Goal: Use online tool/utility: Utilize a website feature to perform a specific function

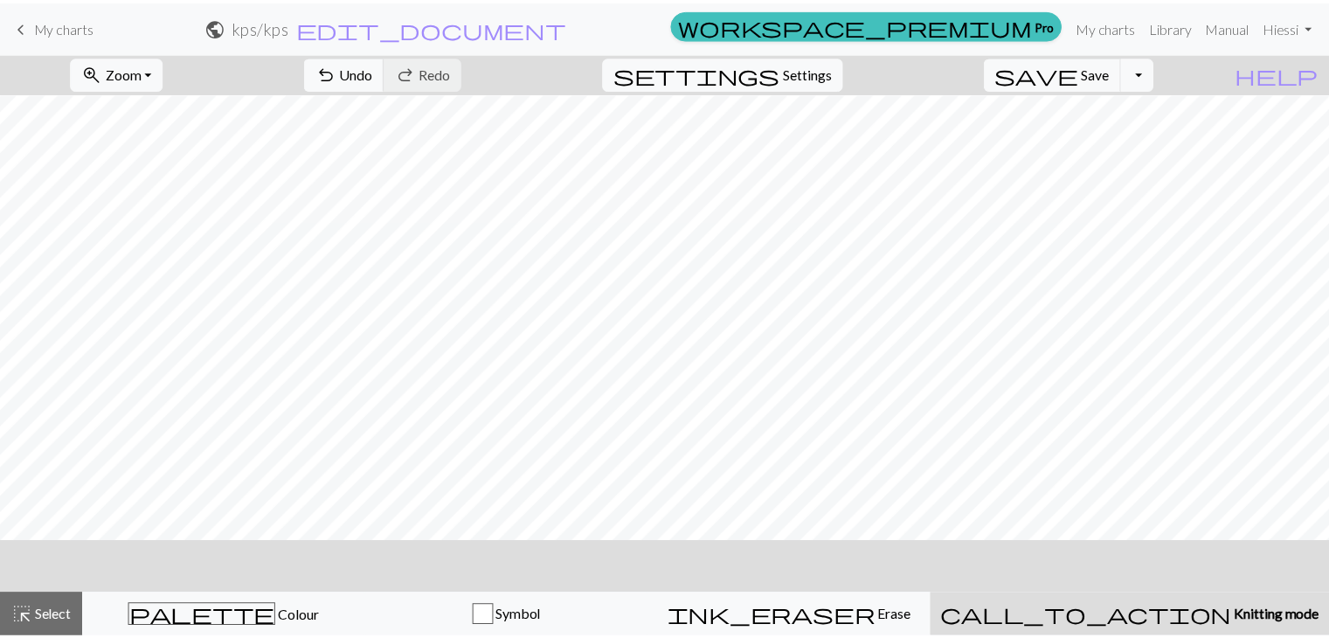
scroll to position [3804, 0]
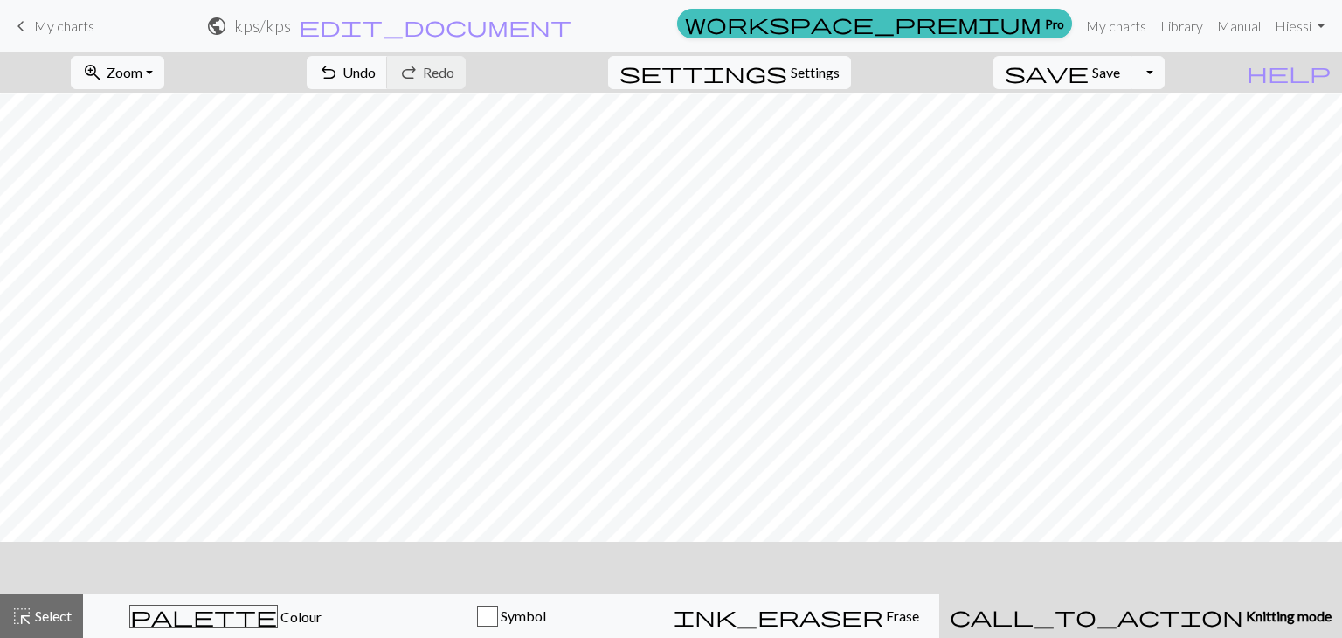
click at [28, 29] on span "keyboard_arrow_left" at bounding box center [20, 26] width 21 height 24
click at [1164, 67] on button "Toggle Dropdown" at bounding box center [1148, 72] width 33 height 33
click at [1120, 74] on span "Save" at bounding box center [1106, 72] width 28 height 17
click at [1135, 74] on div "Oh no! The chart couldn't be saved this time. Here are some things you can try …" at bounding box center [671, 166] width 1342 height 332
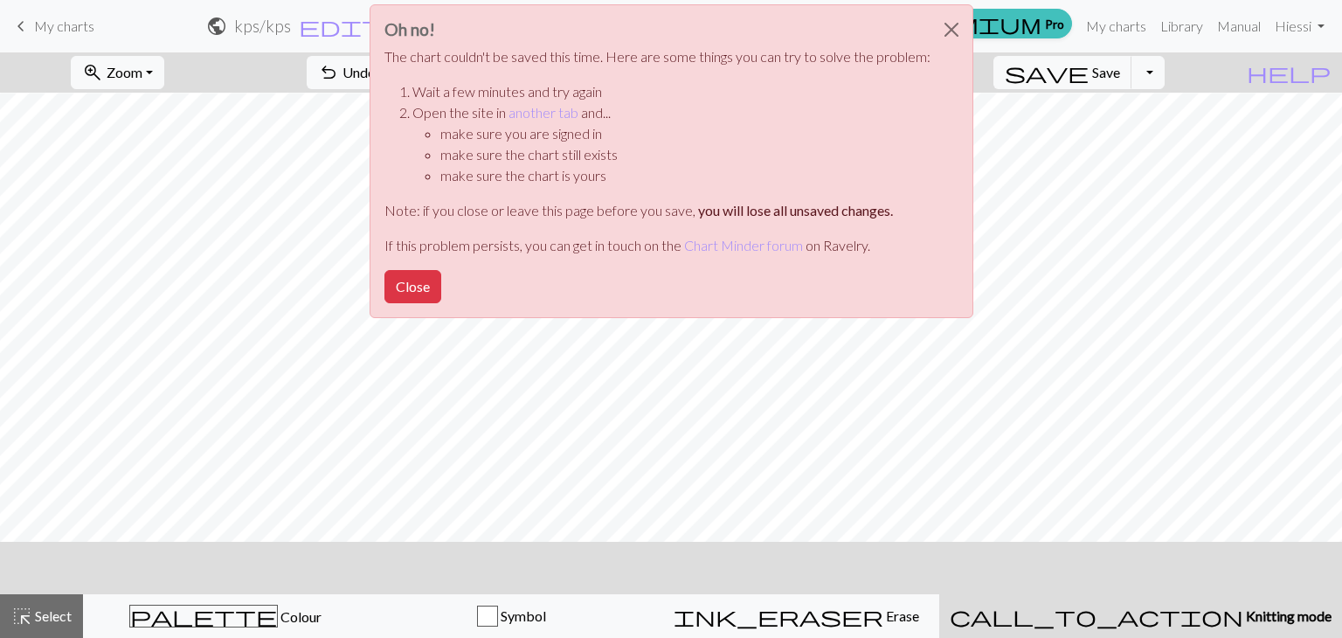
drag, startPoint x: 426, startPoint y: 287, endPoint x: 338, endPoint y: 203, distance: 121.7
click at [423, 284] on button "Close" at bounding box center [412, 286] width 57 height 33
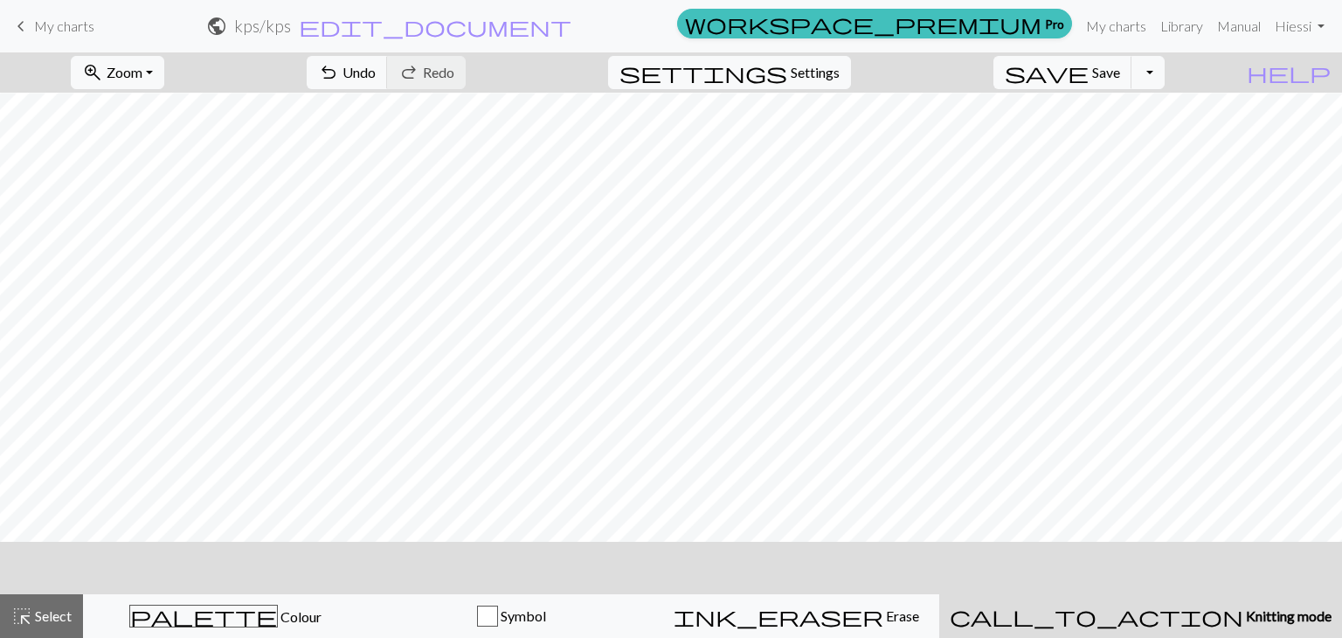
click at [72, 25] on span "My charts" at bounding box center [64, 25] width 60 height 17
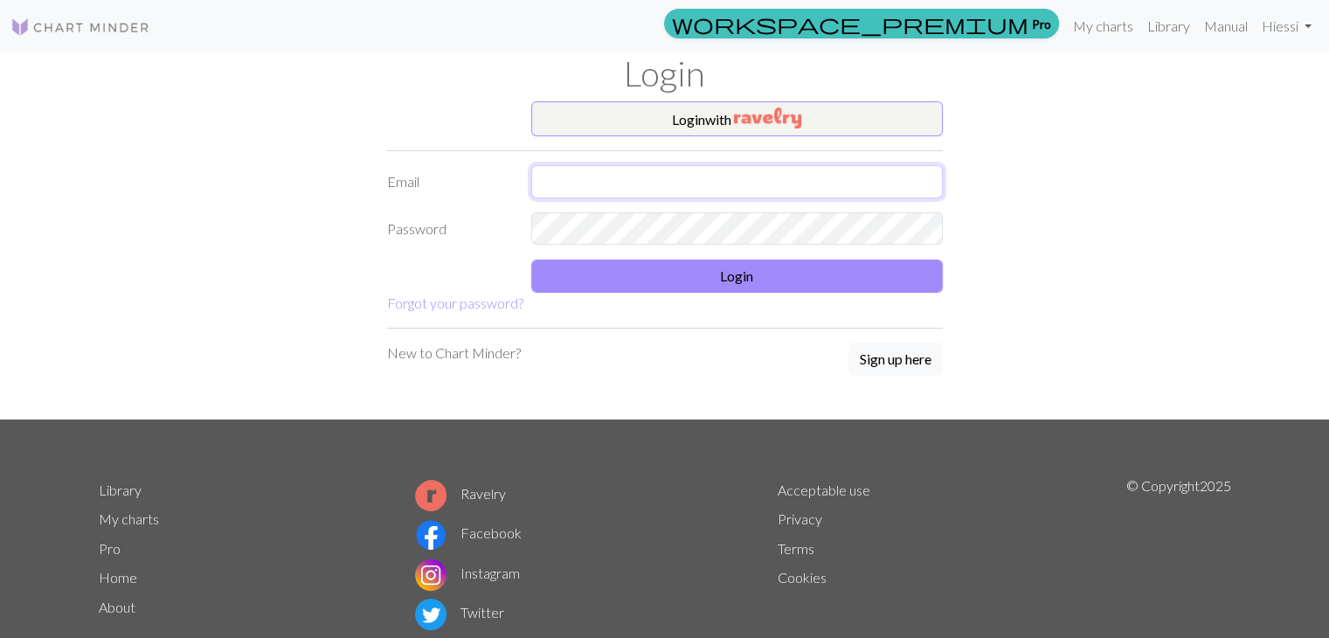
click at [756, 176] on input "text" at bounding box center [737, 181] width 412 height 33
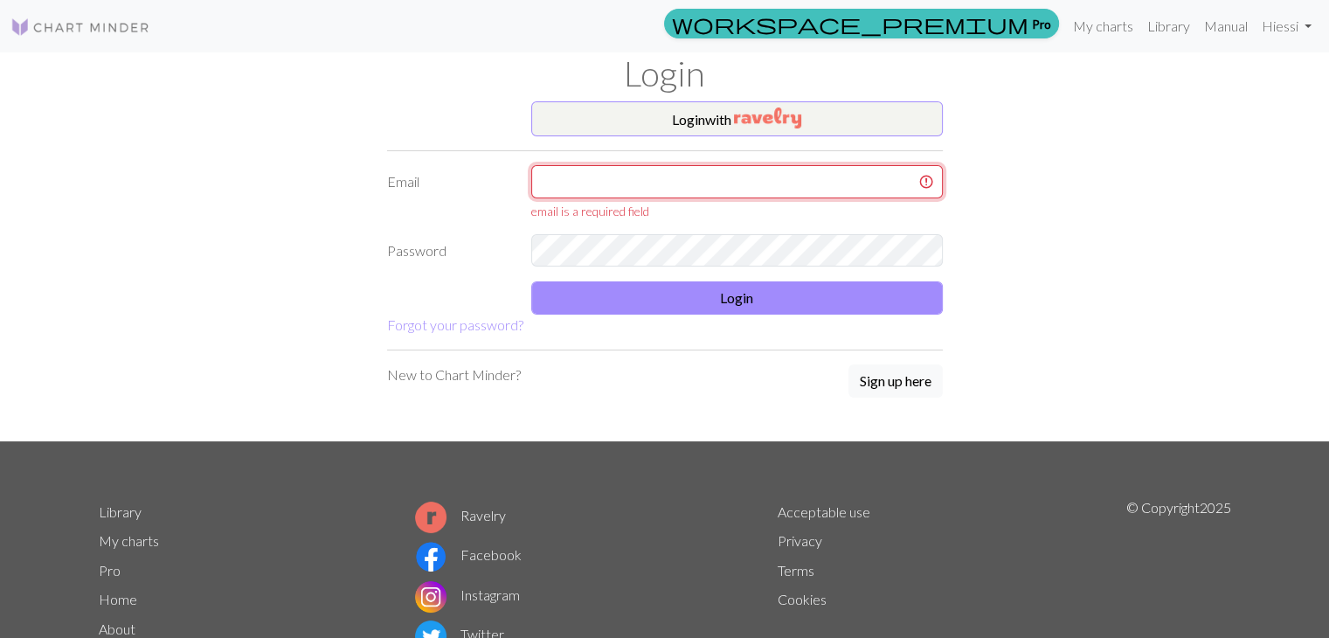
type input "[EMAIL_ADDRESS][DOMAIN_NAME]"
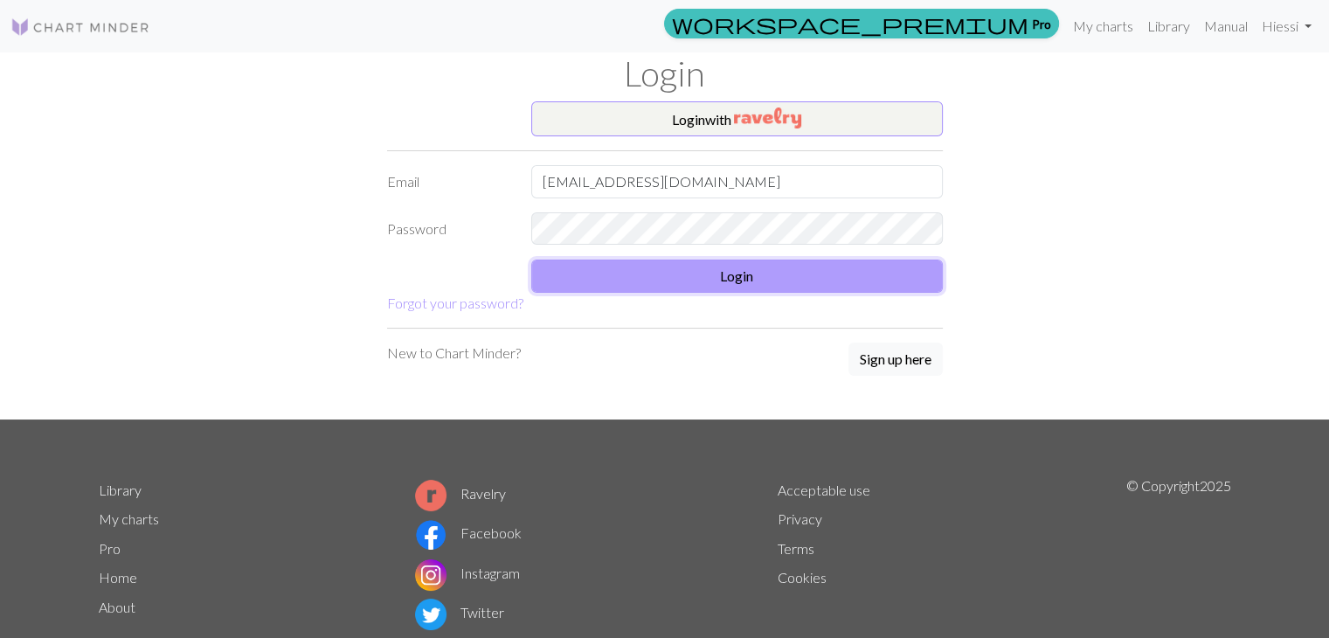
click at [720, 265] on button "Login" at bounding box center [737, 276] width 412 height 33
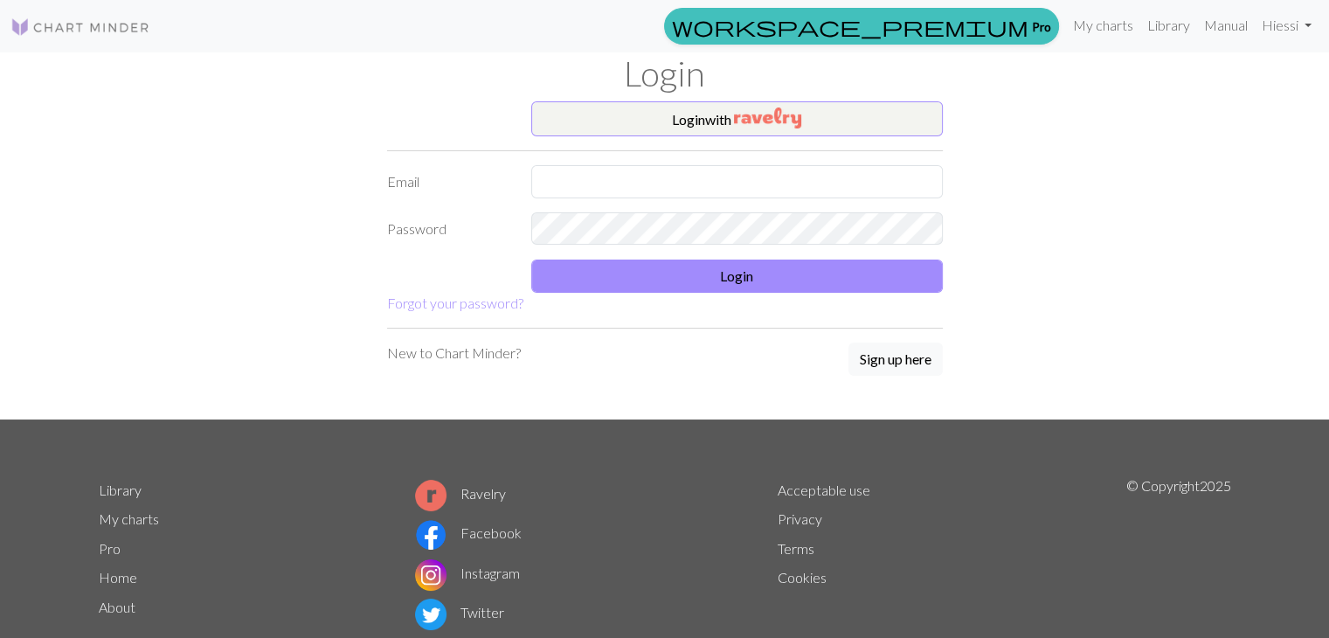
click at [114, 34] on img at bounding box center [80, 27] width 140 height 21
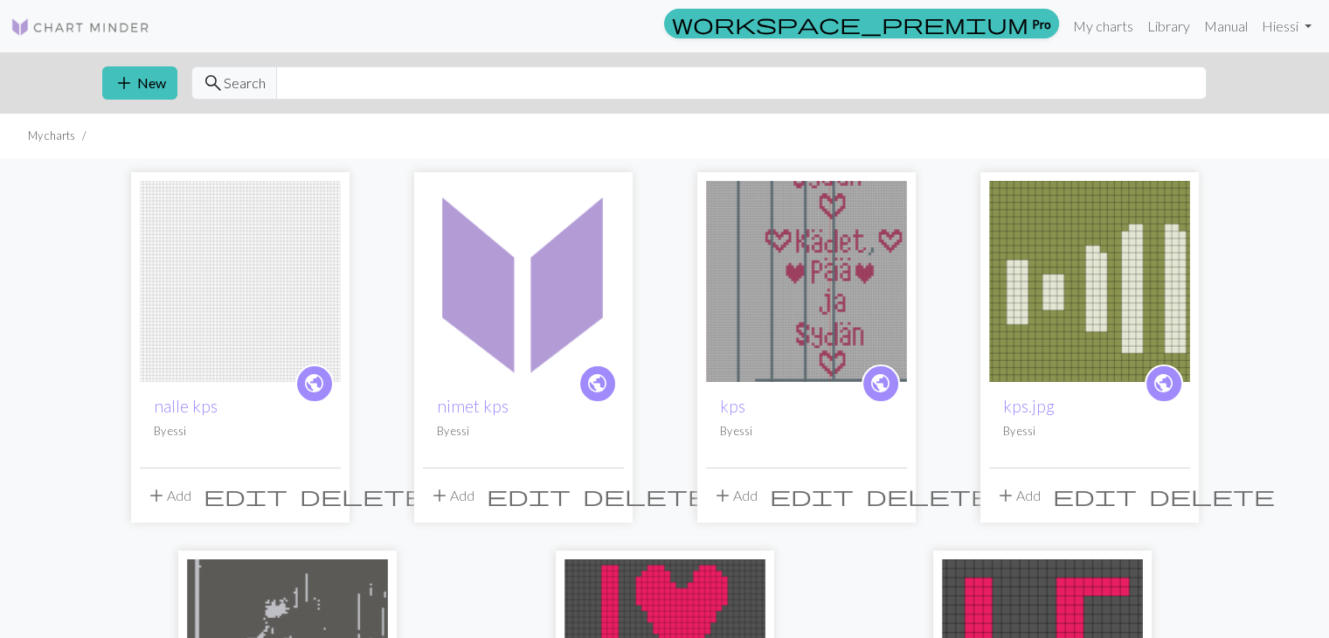
click at [191, 266] on img at bounding box center [240, 281] width 201 height 201
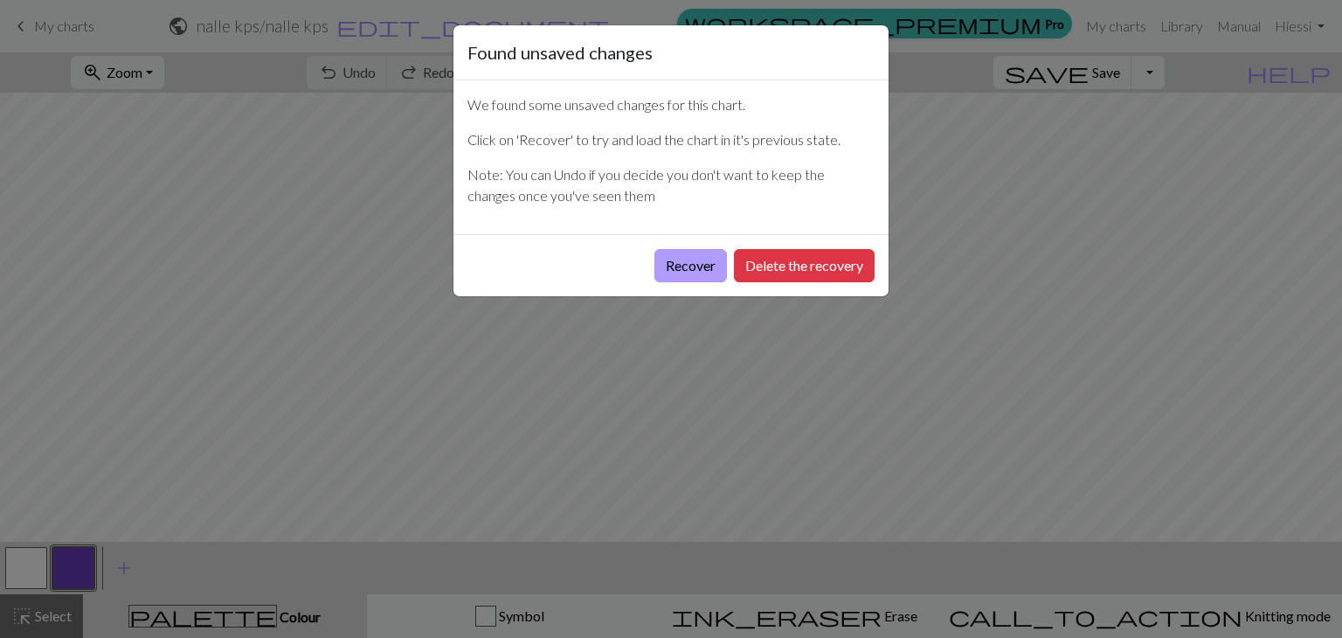
click at [703, 260] on button "Recover" at bounding box center [690, 265] width 73 height 33
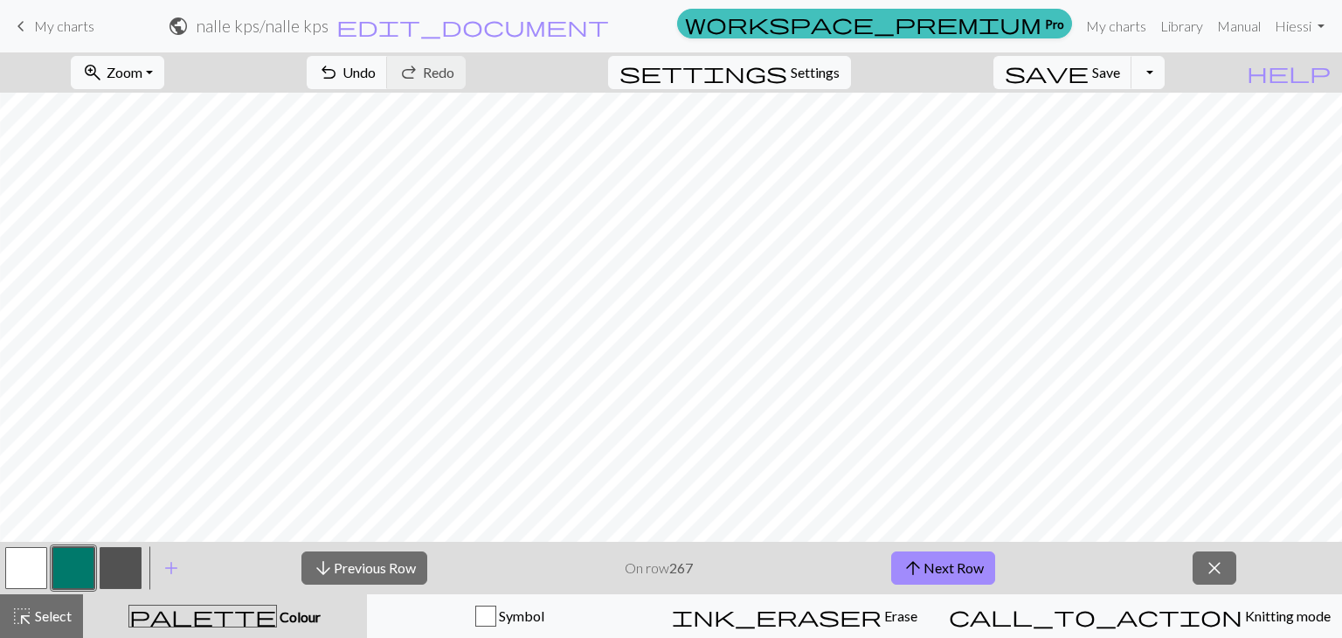
scroll to position [0, 81]
click at [1201, 555] on button "close" at bounding box center [1215, 567] width 44 height 33
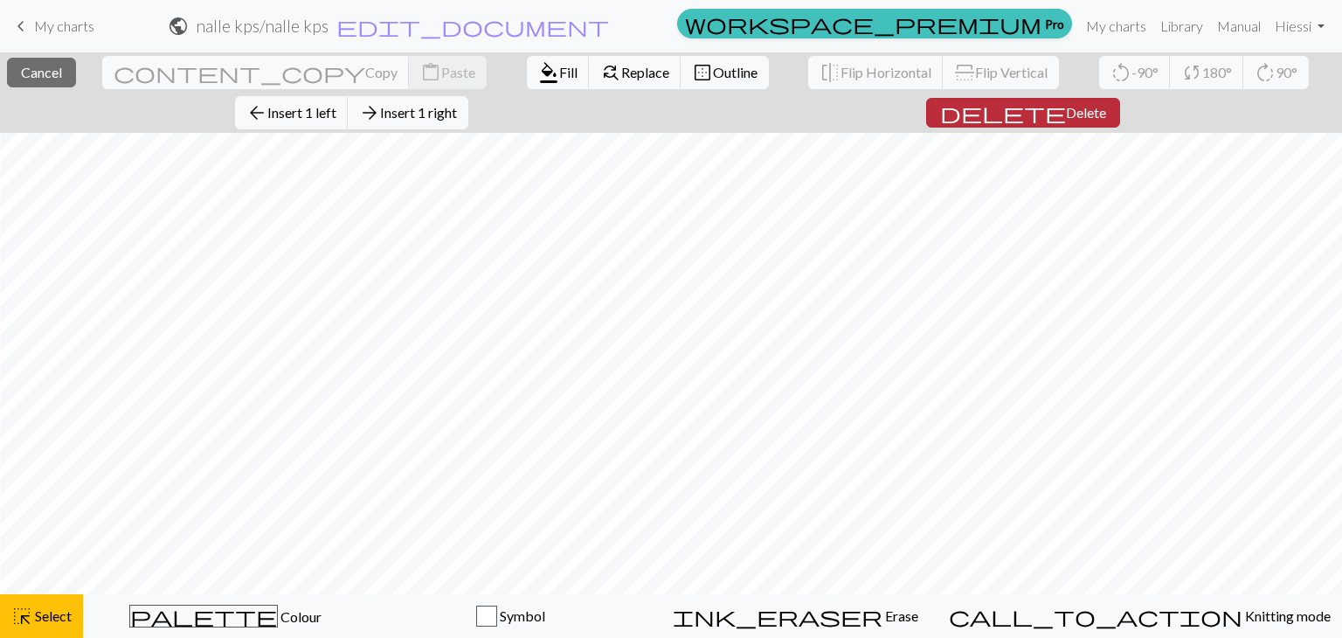
click at [940, 100] on span "delete" at bounding box center [1003, 112] width 126 height 24
click at [1066, 107] on span "Delete" at bounding box center [1086, 112] width 40 height 17
click at [1066, 114] on span "Delete" at bounding box center [1086, 112] width 40 height 17
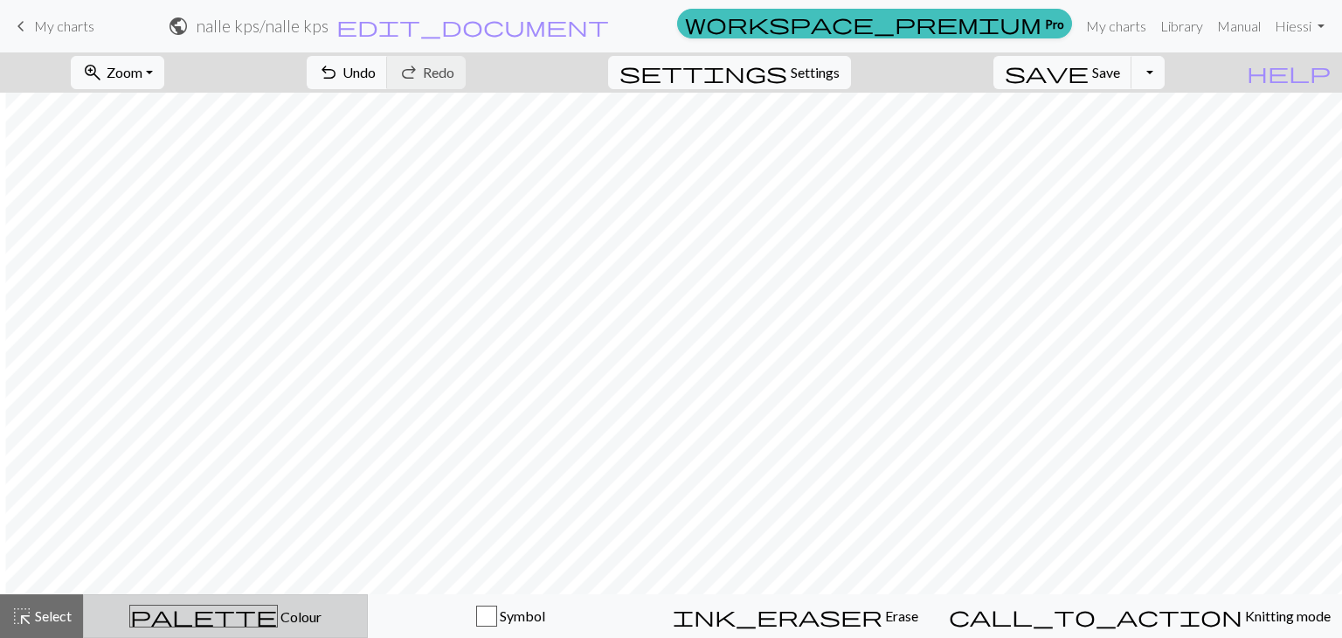
click at [149, 627] on button "palette Colour Colour" at bounding box center [225, 616] width 285 height 44
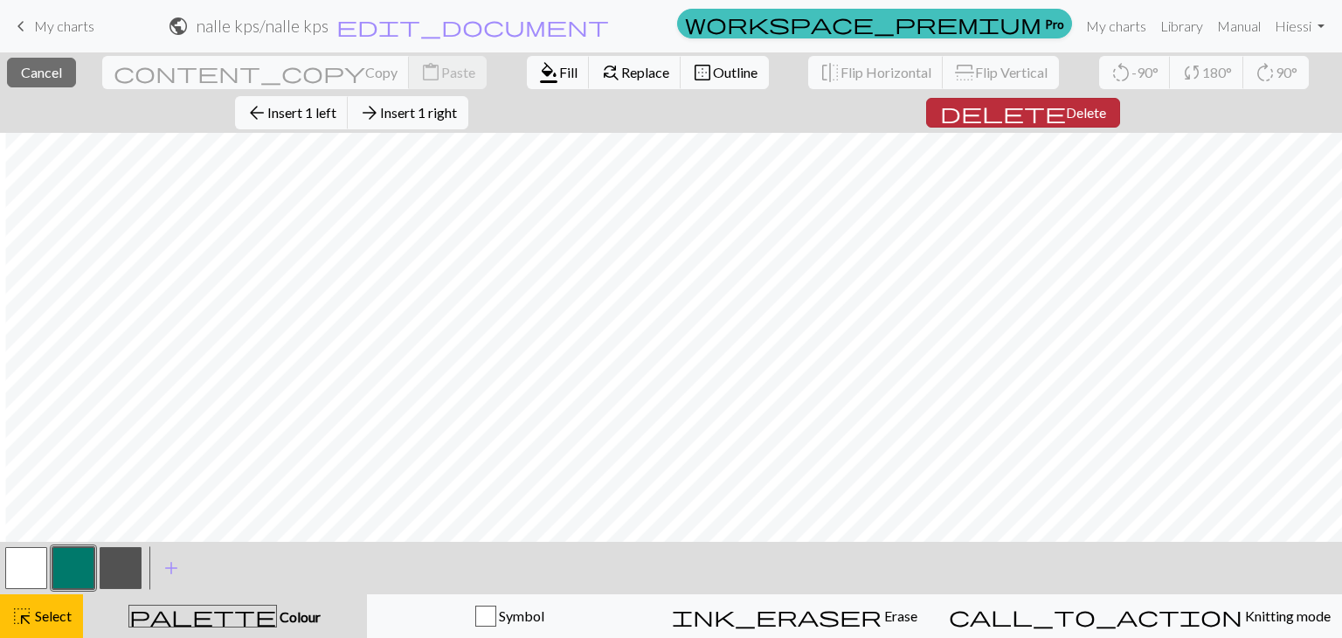
click at [1066, 111] on span "Delete" at bounding box center [1086, 112] width 40 height 17
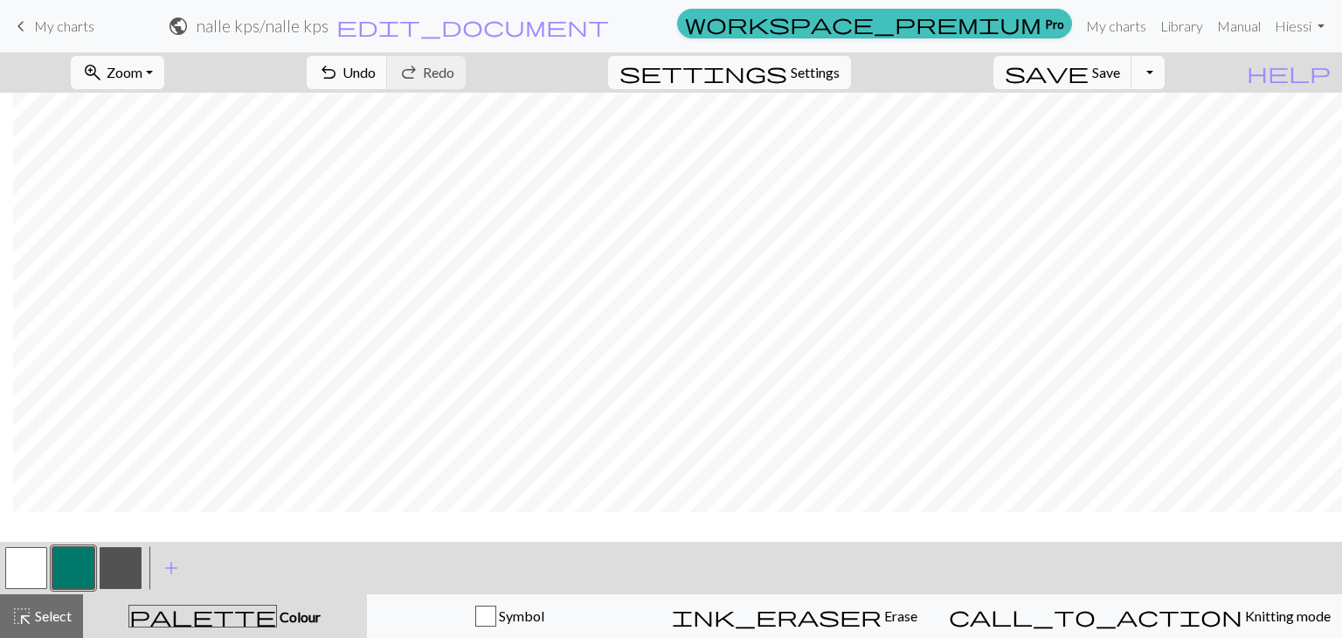
scroll to position [0, 66]
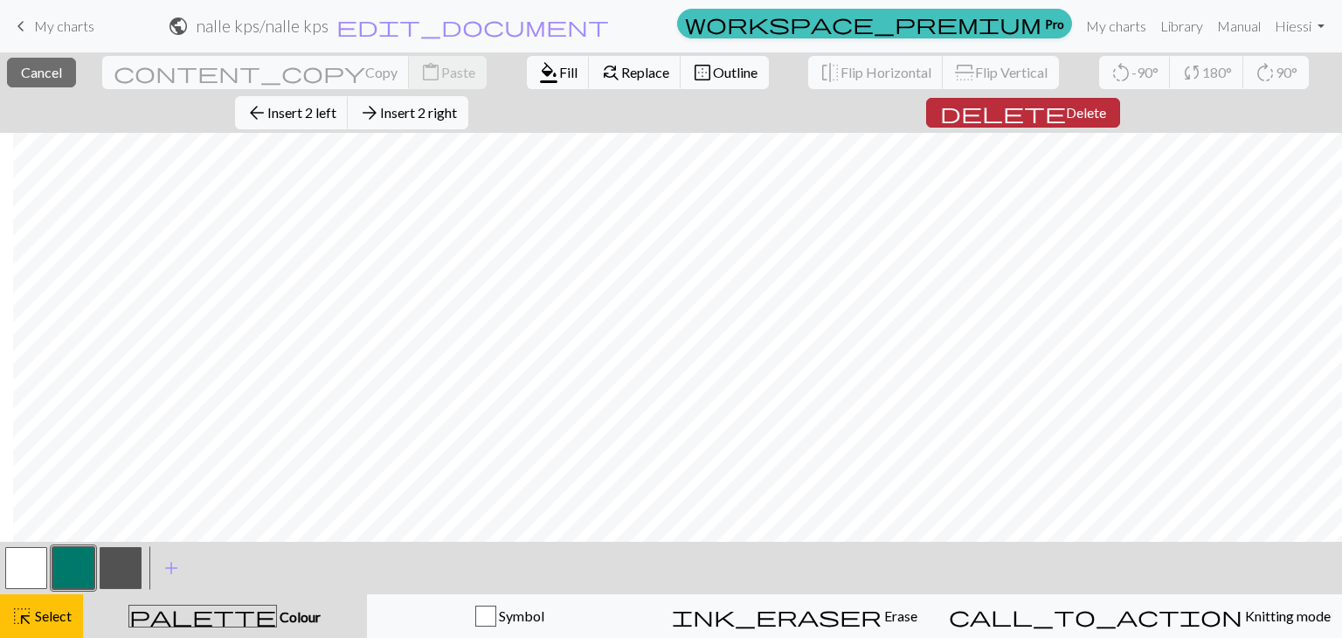
click at [940, 101] on span "delete" at bounding box center [1003, 112] width 126 height 24
click at [1066, 109] on span "Delete" at bounding box center [1086, 112] width 40 height 17
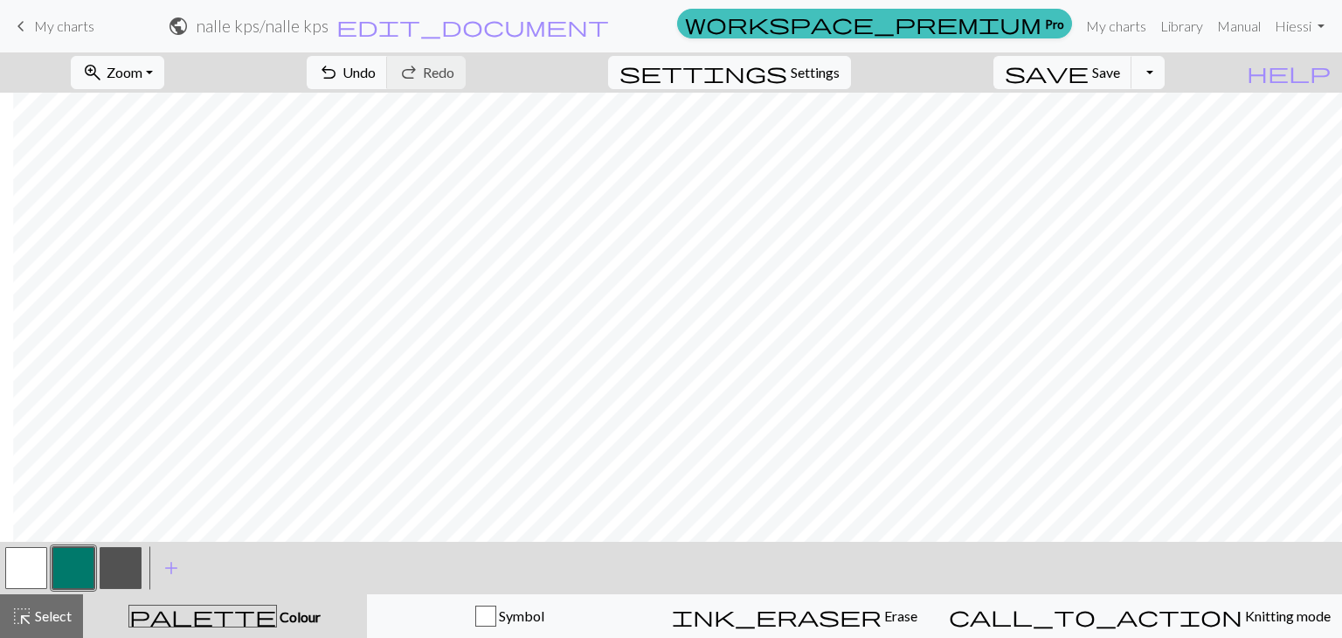
scroll to position [0, 13]
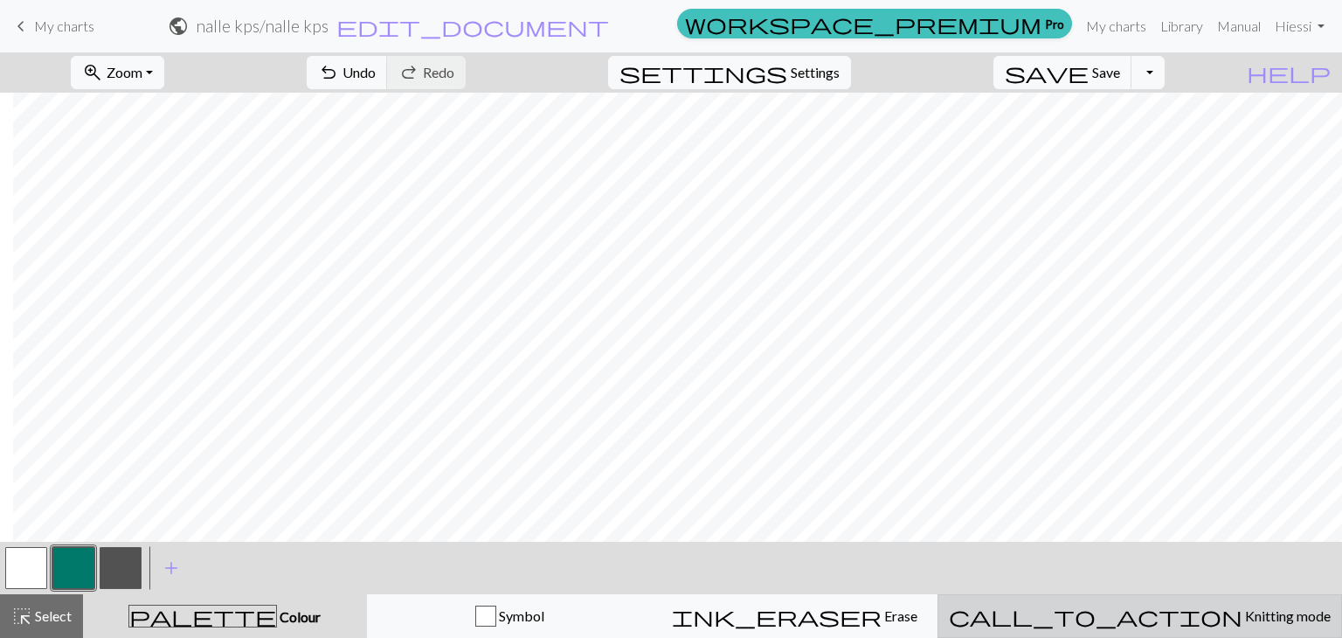
click at [1201, 606] on div "call_to_action Knitting mode Knitting mode" at bounding box center [1140, 616] width 382 height 21
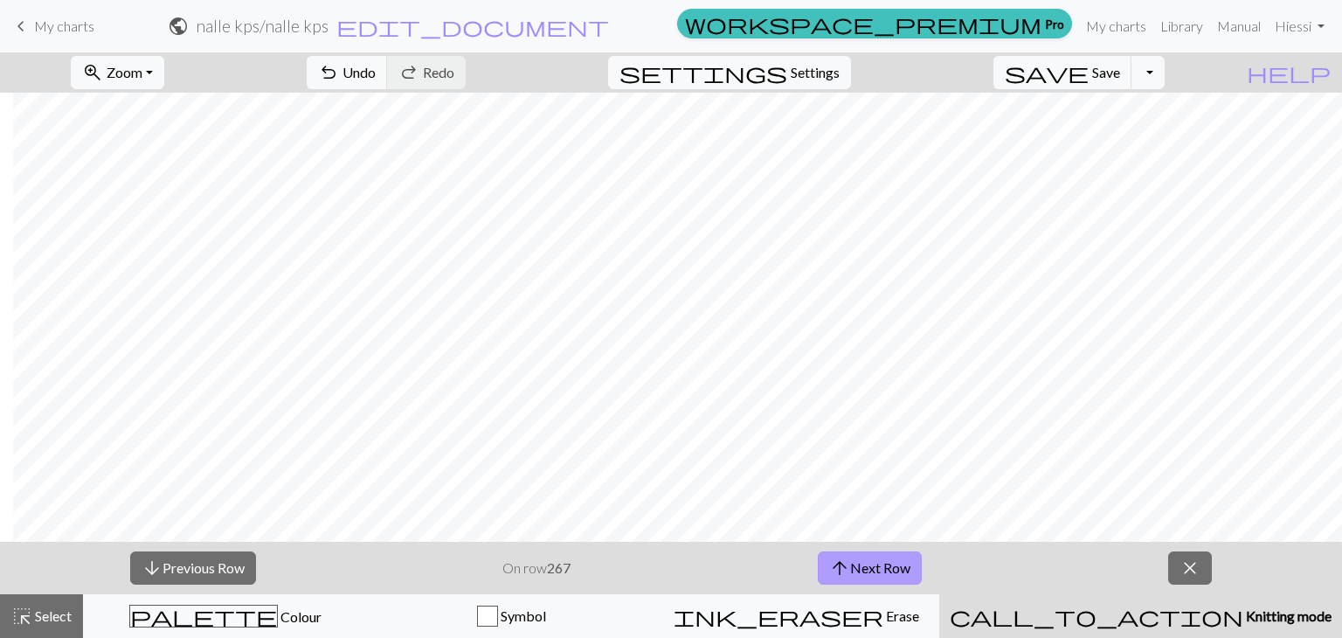
click at [879, 557] on button "arrow_upward Next Row" at bounding box center [870, 567] width 104 height 33
click at [879, 556] on button "arrow_upward Next Row" at bounding box center [870, 567] width 104 height 33
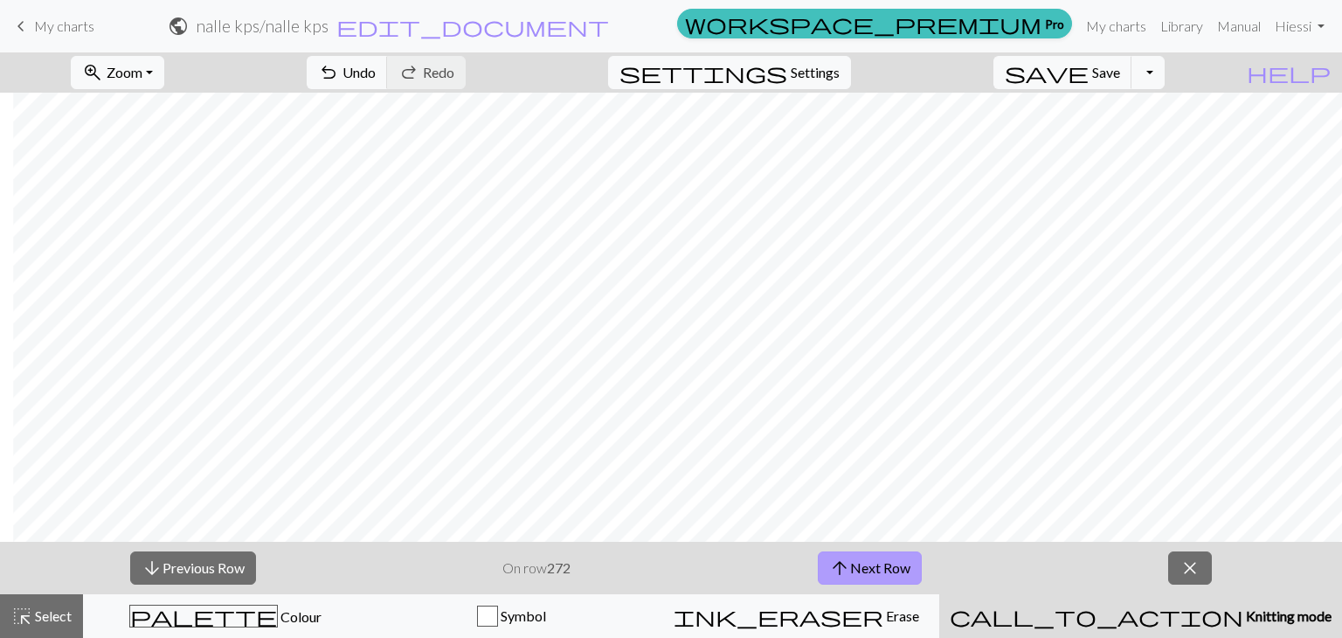
click at [879, 556] on button "arrow_upward Next Row" at bounding box center [870, 567] width 104 height 33
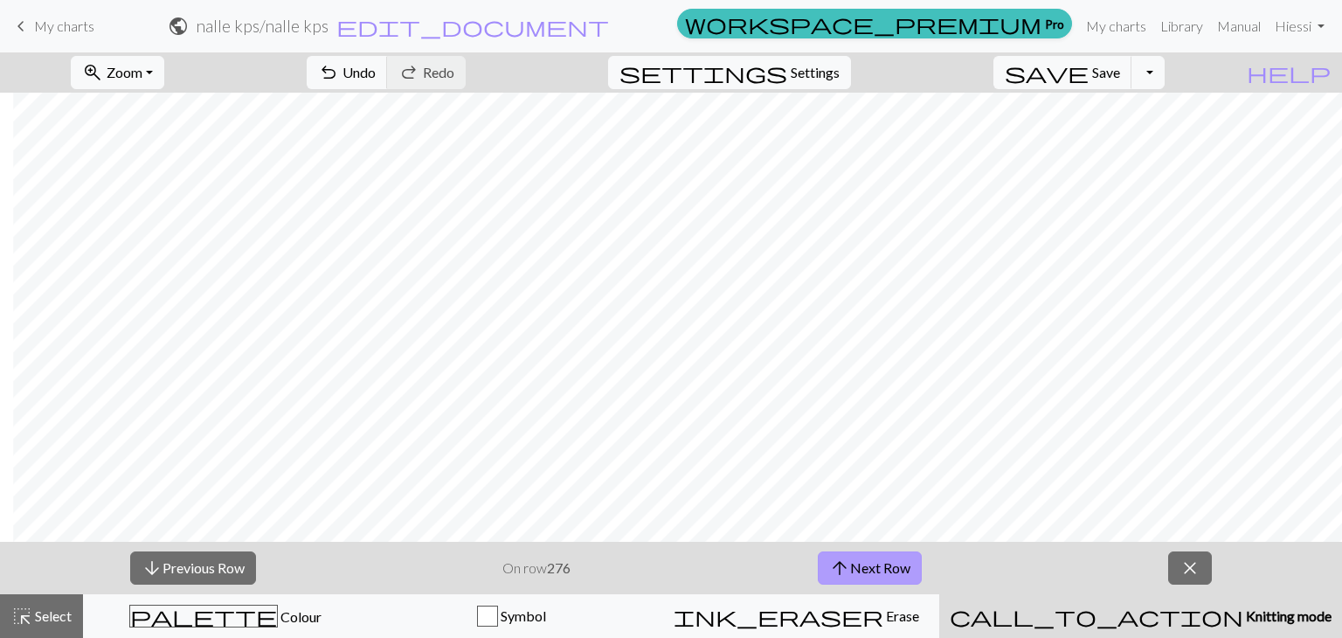
click at [879, 556] on button "arrow_upward Next Row" at bounding box center [870, 567] width 104 height 33
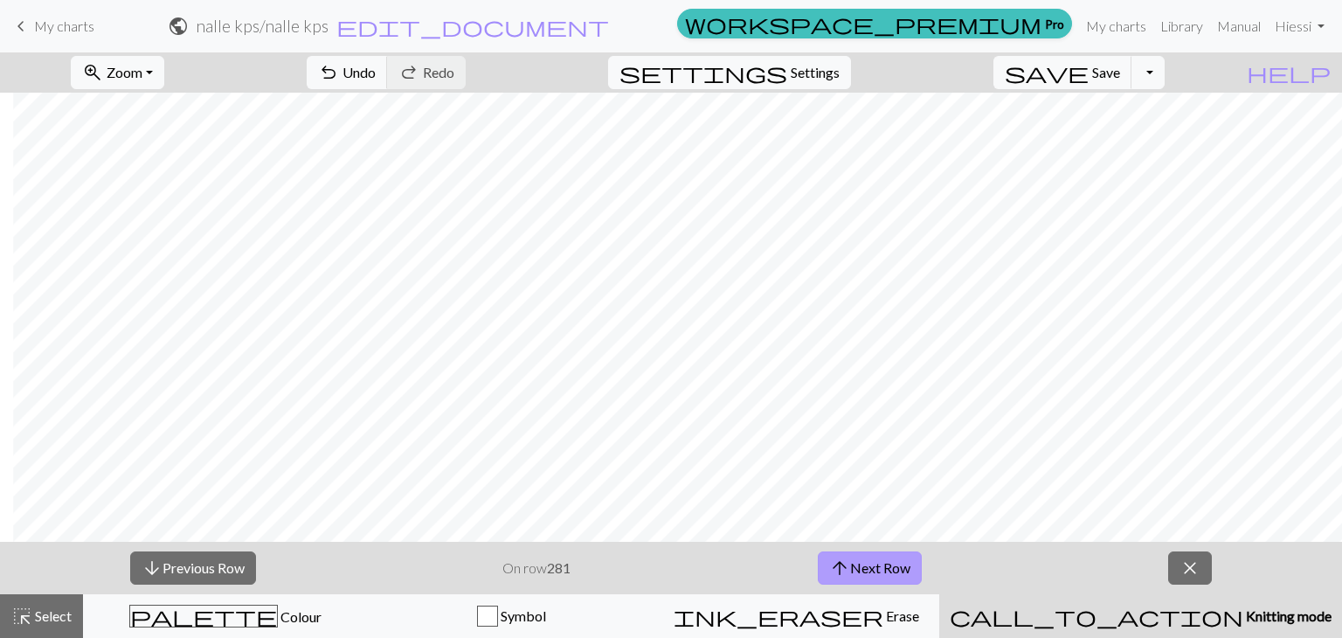
click at [879, 556] on button "arrow_upward Next Row" at bounding box center [870, 567] width 104 height 33
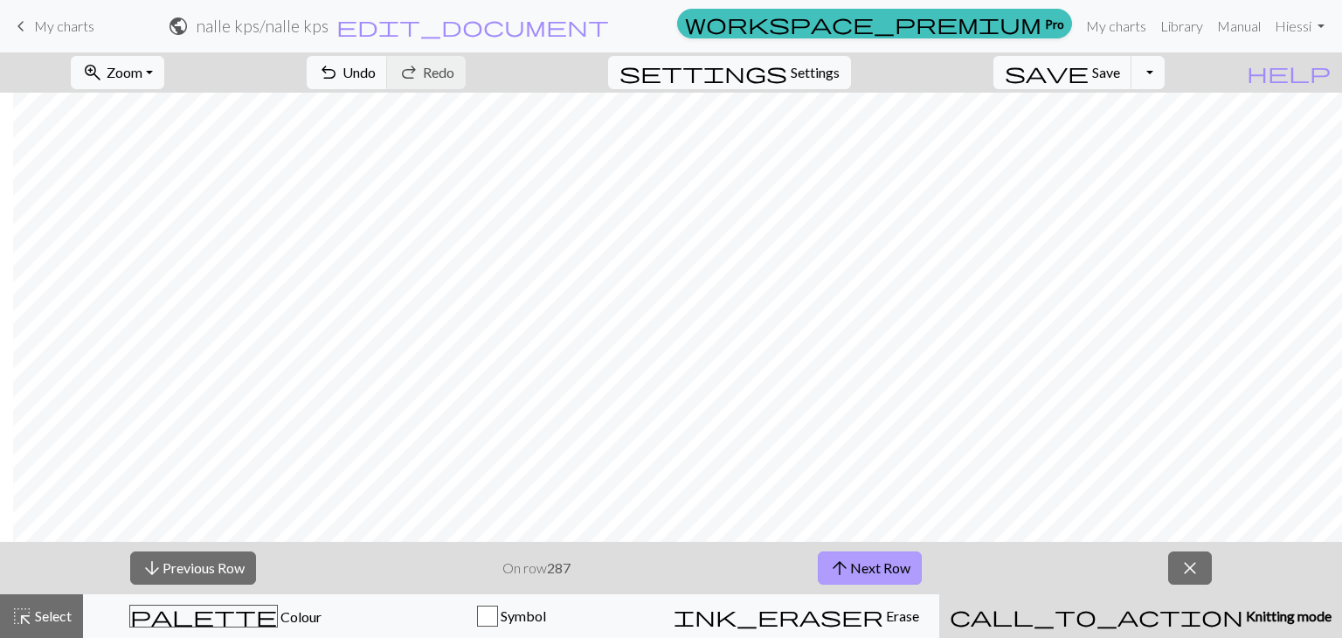
click at [879, 556] on button "arrow_upward Next Row" at bounding box center [870, 567] width 104 height 33
click at [879, 557] on button "arrow_upward Next Row" at bounding box center [870, 567] width 104 height 33
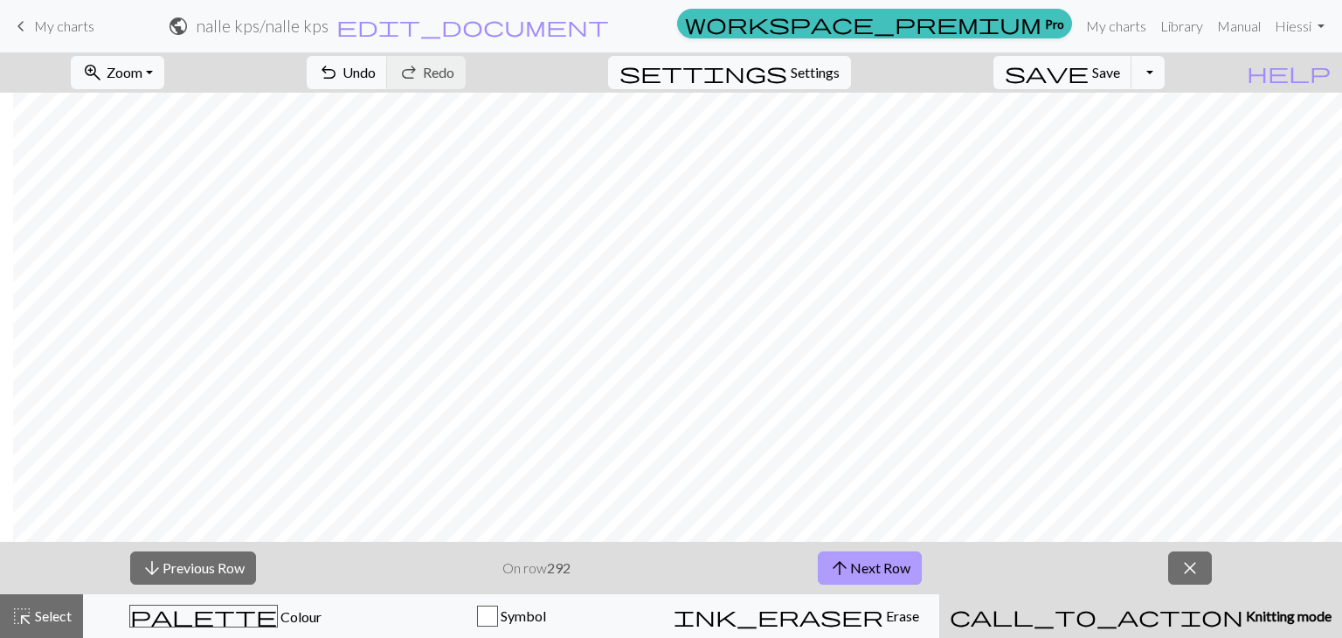
click at [879, 557] on button "arrow_upward Next Row" at bounding box center [870, 567] width 104 height 33
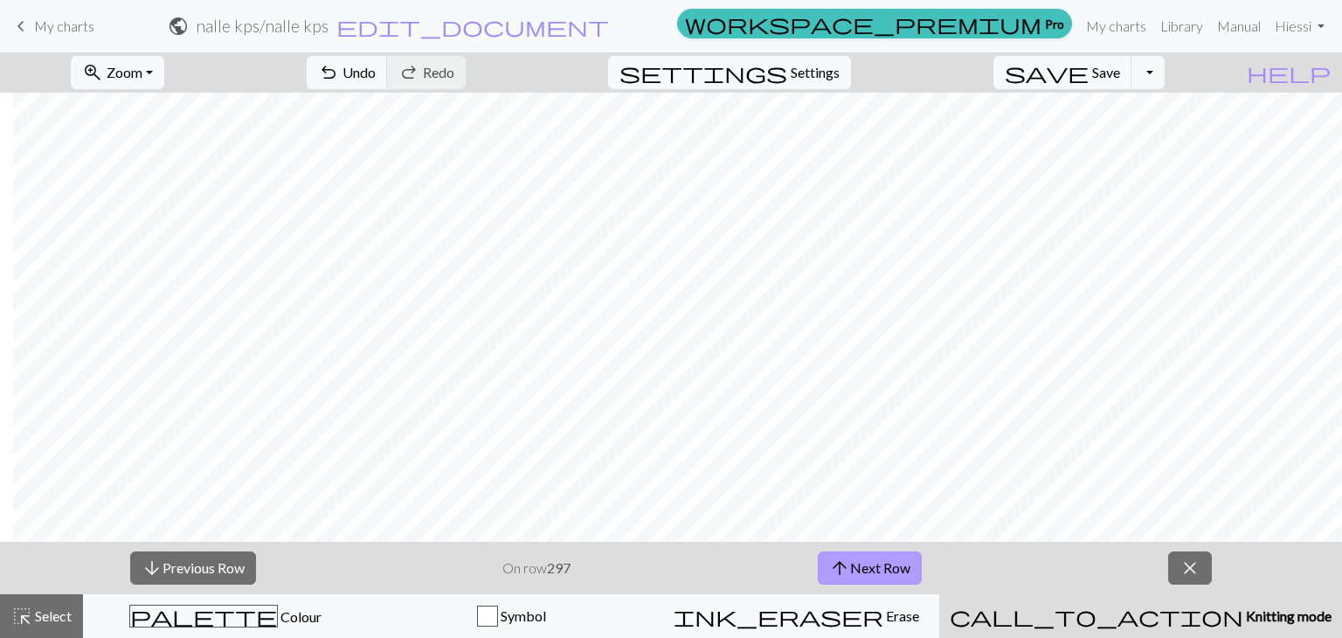
click at [879, 557] on button "arrow_upward Next Row" at bounding box center [870, 567] width 104 height 33
click at [159, 560] on span "arrow_downward" at bounding box center [152, 568] width 21 height 24
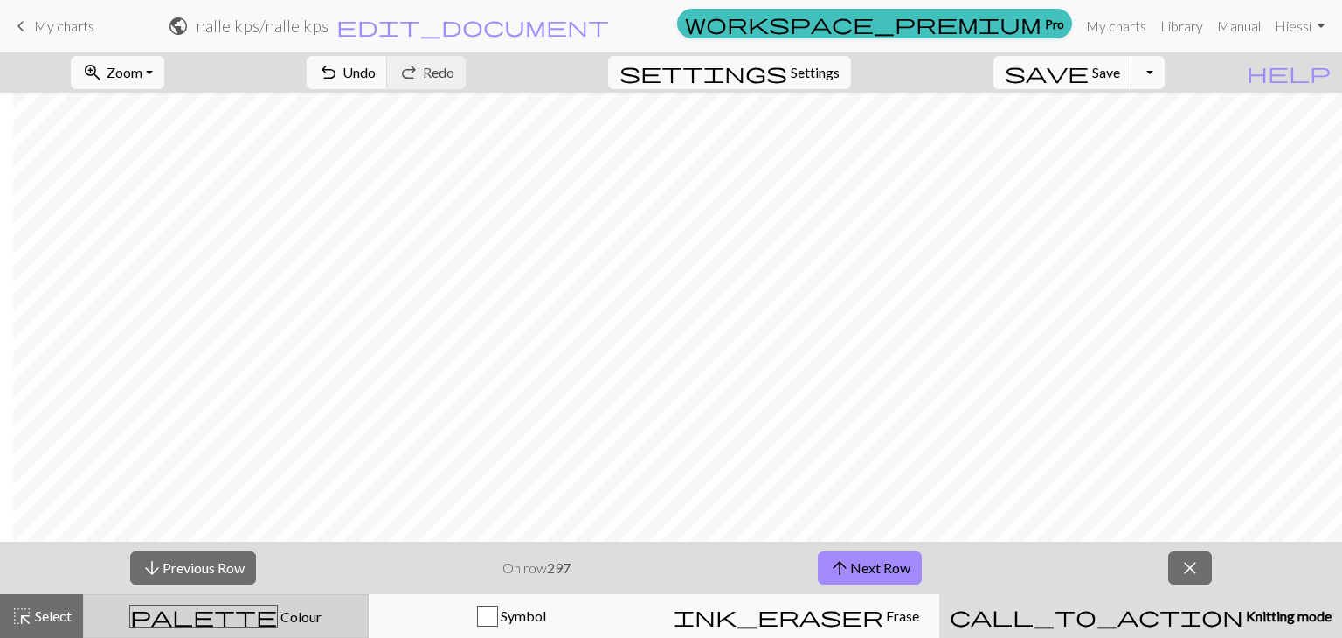
click at [278, 610] on span "Colour" at bounding box center [300, 616] width 44 height 17
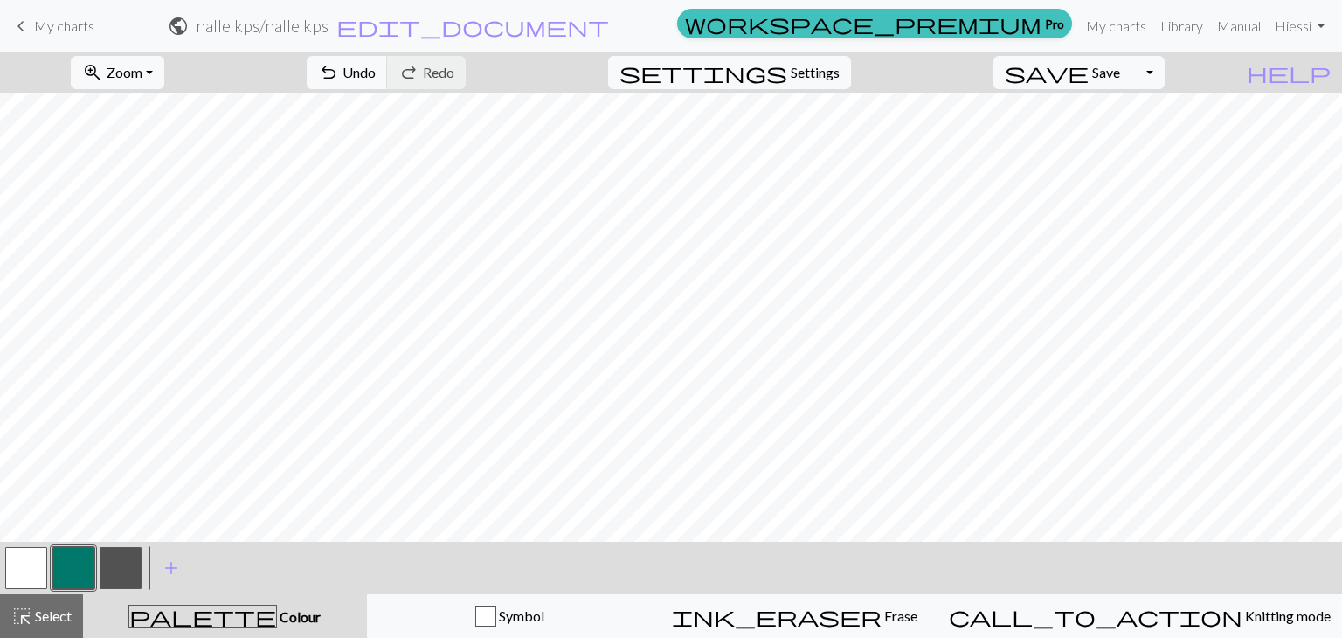
scroll to position [0, 0]
click at [376, 80] on span "Undo" at bounding box center [359, 72] width 33 height 17
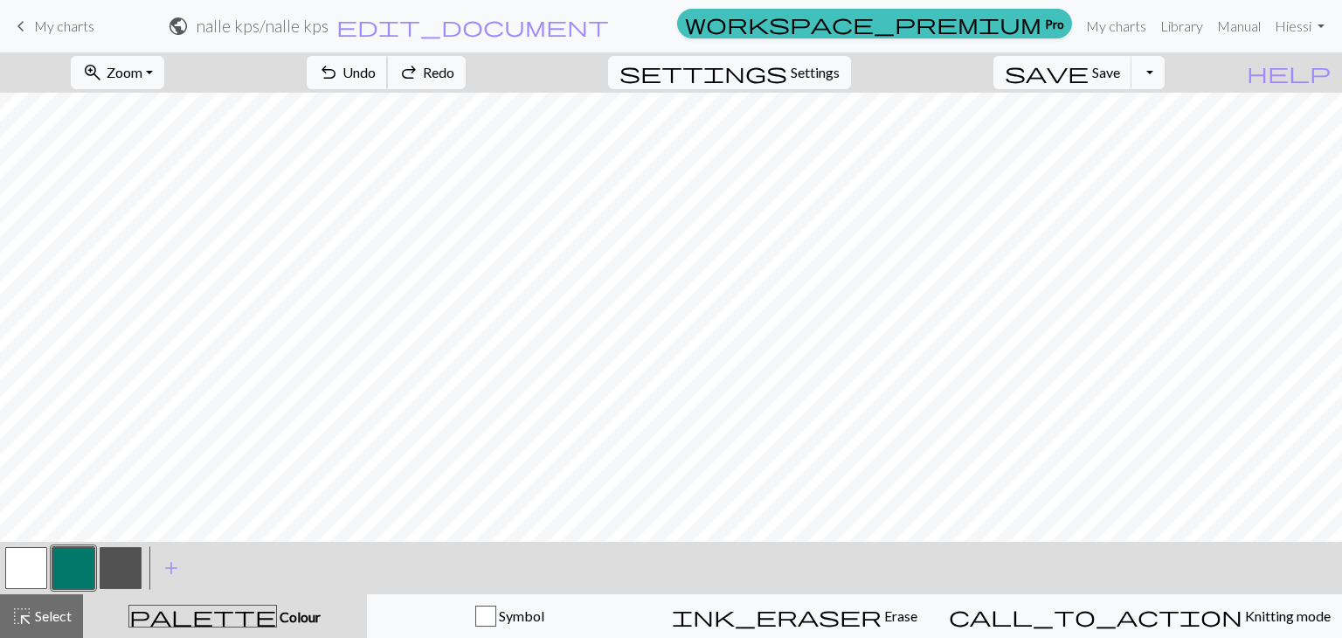
click at [376, 80] on span "Undo" at bounding box center [359, 72] width 33 height 17
click at [339, 81] on span "undo" at bounding box center [328, 72] width 21 height 24
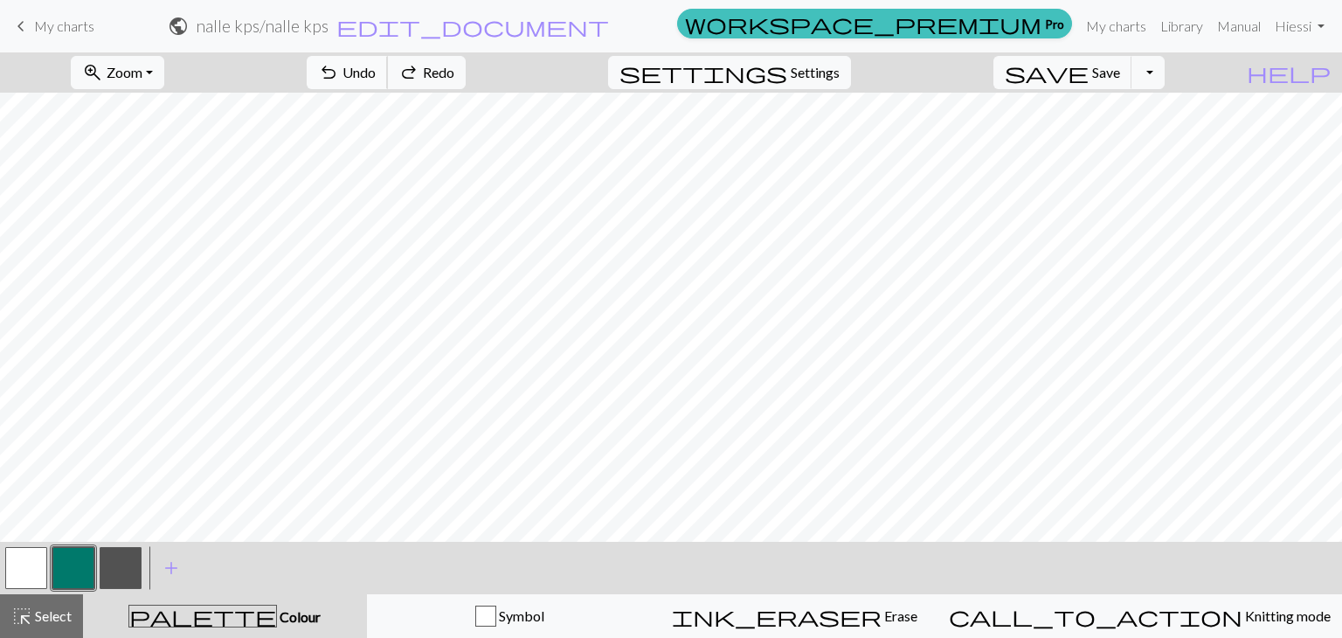
click at [339, 81] on span "undo" at bounding box center [328, 72] width 21 height 24
click at [339, 74] on span "undo" at bounding box center [328, 72] width 21 height 24
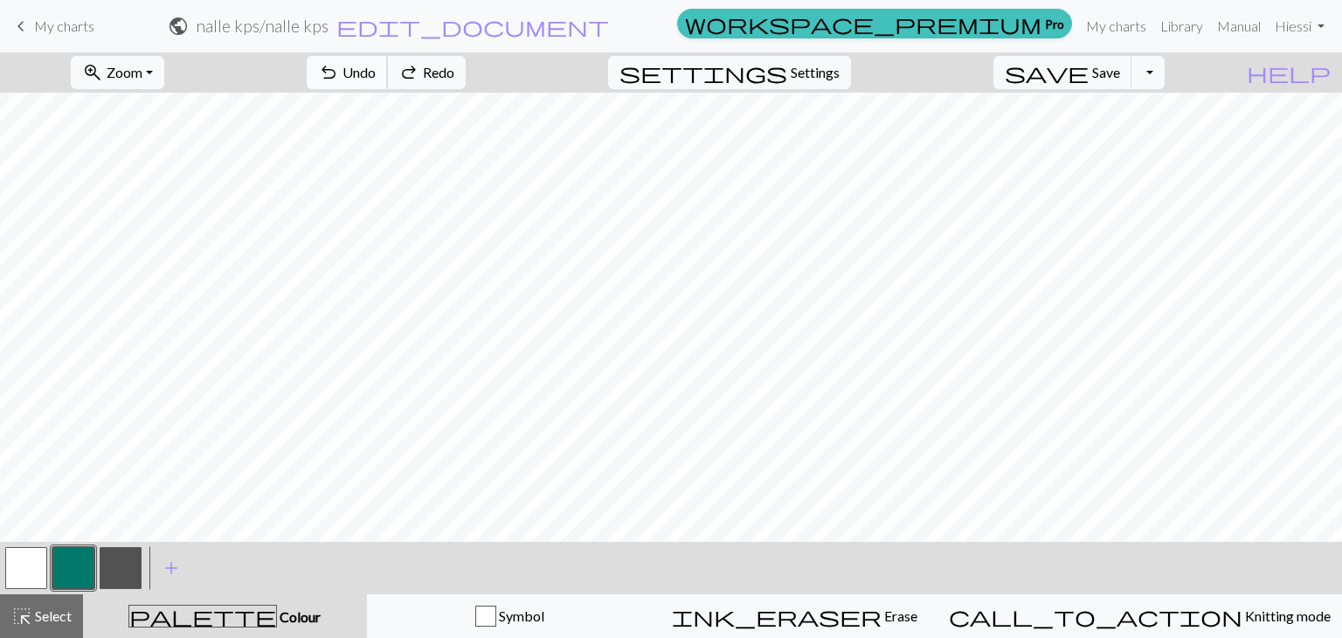
click at [339, 74] on span "undo" at bounding box center [328, 72] width 21 height 24
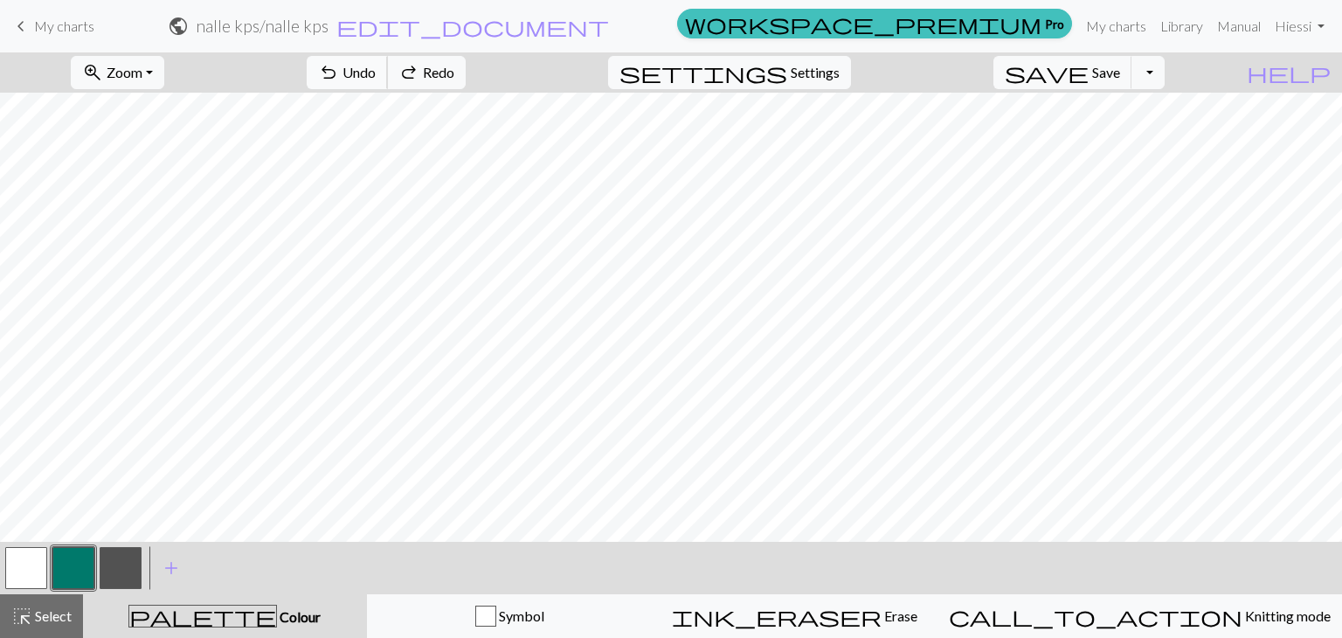
click at [339, 74] on span "undo" at bounding box center [328, 72] width 21 height 24
click at [339, 75] on span "undo" at bounding box center [328, 72] width 21 height 24
click at [376, 80] on span "Undo" at bounding box center [359, 72] width 33 height 17
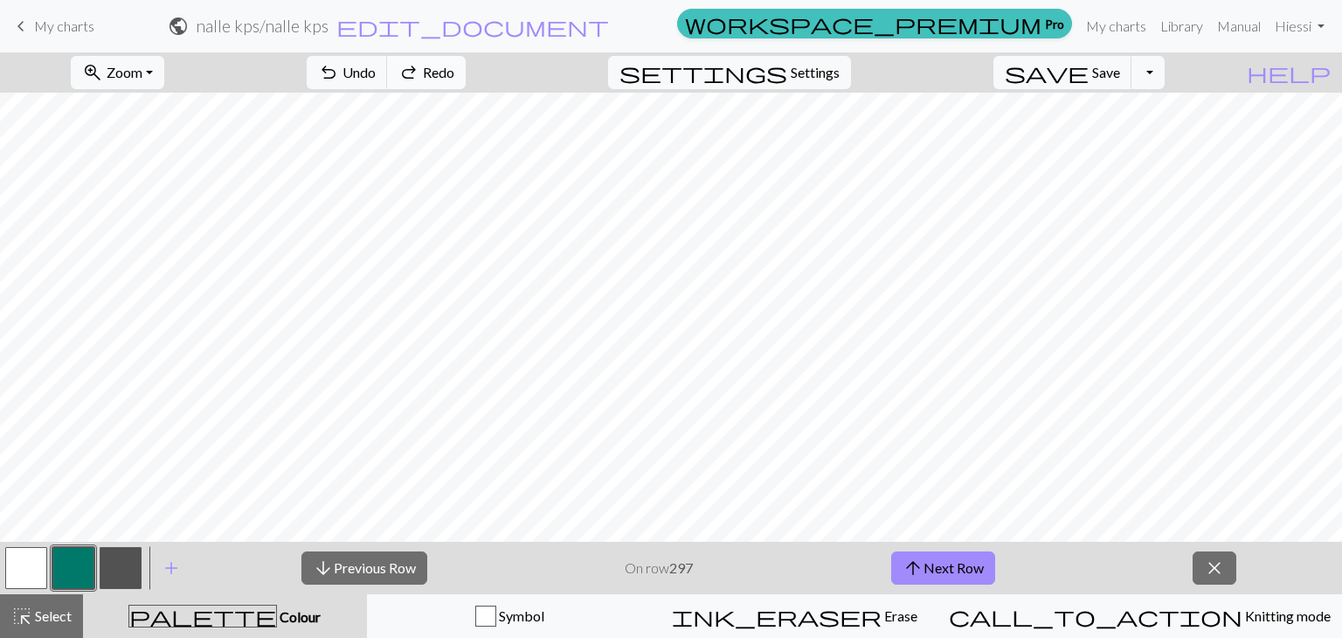
click at [419, 68] on span "redo" at bounding box center [408, 72] width 21 height 24
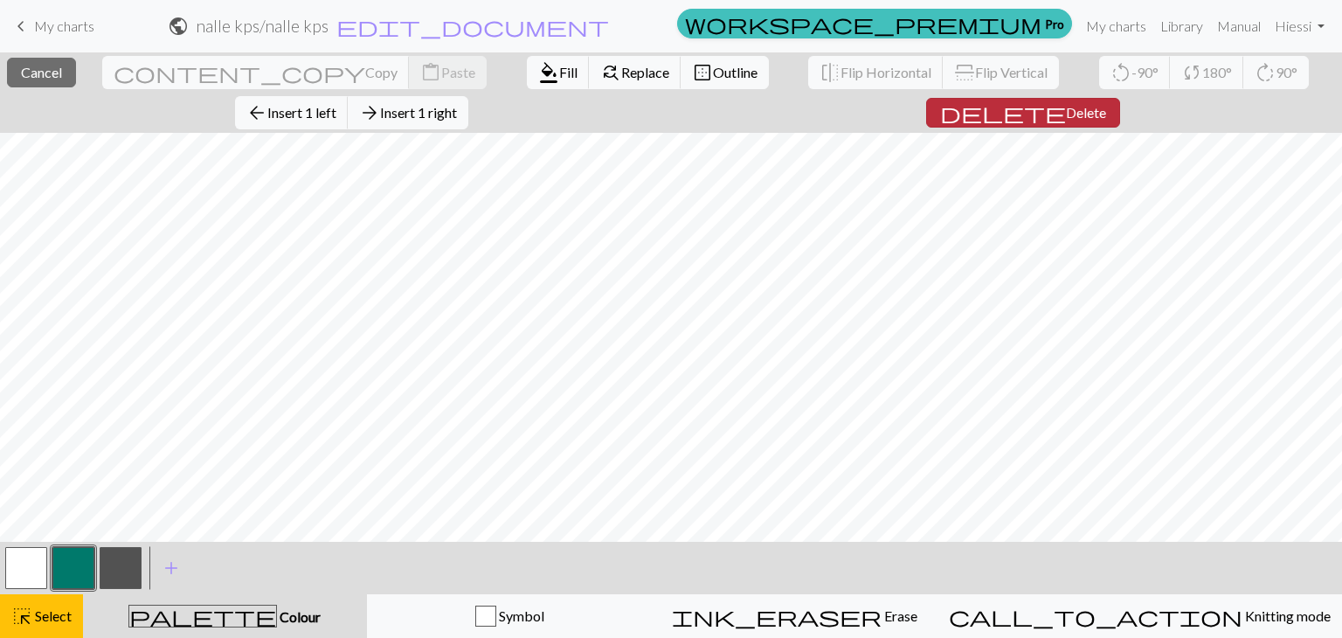
click at [1066, 106] on span "Delete" at bounding box center [1086, 112] width 40 height 17
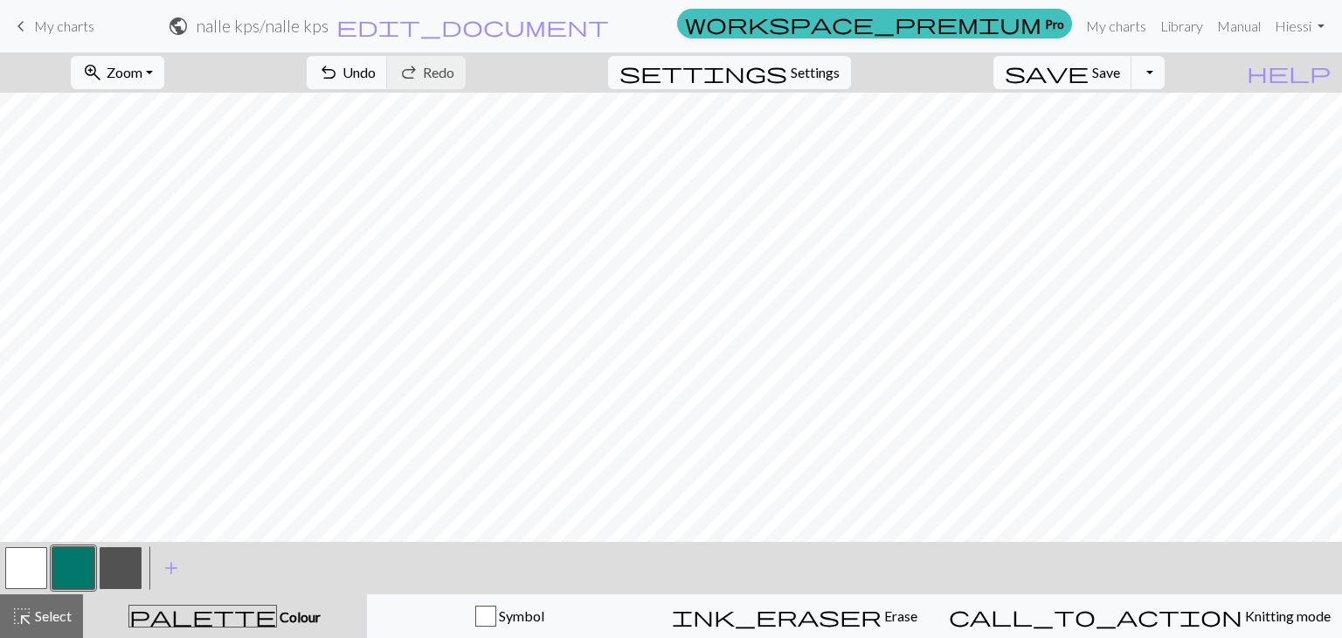
drag, startPoint x: 26, startPoint y: 564, endPoint x: 115, endPoint y: 537, distance: 93.2
click at [29, 564] on button "button" at bounding box center [26, 568] width 42 height 42
click at [84, 559] on button "button" at bounding box center [73, 568] width 42 height 42
click at [31, 574] on button "button" at bounding box center [26, 568] width 42 height 42
click at [74, 571] on button "button" at bounding box center [73, 568] width 42 height 42
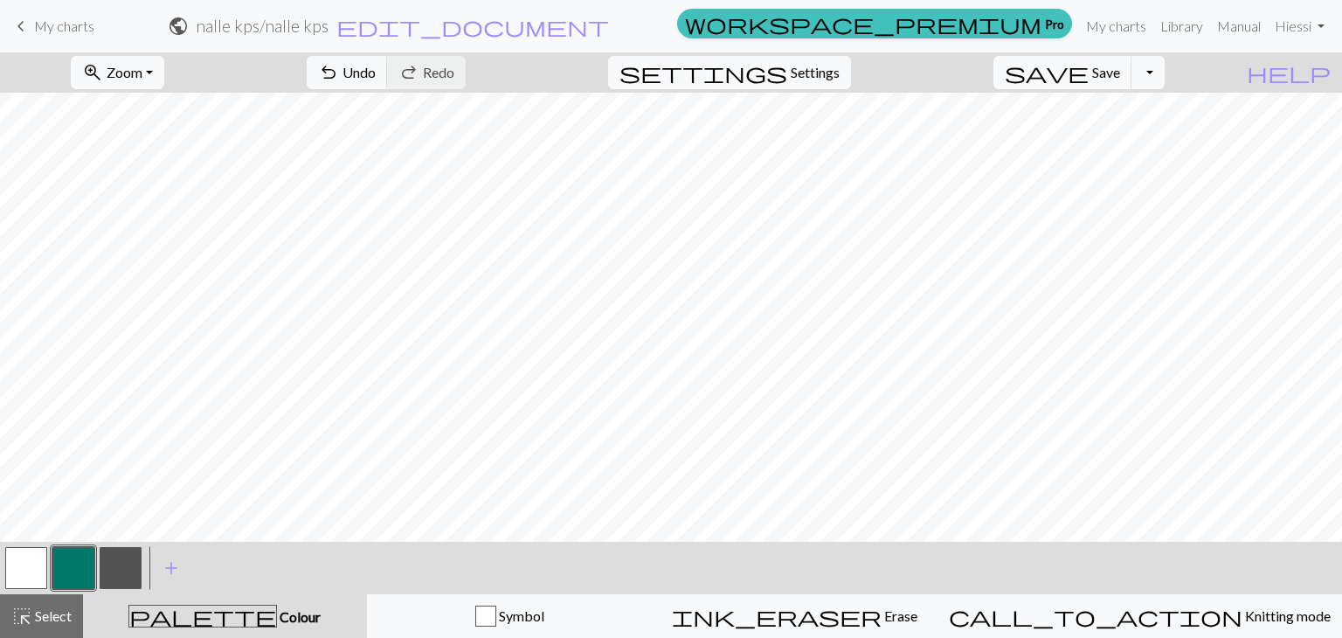
click at [36, 567] on button "button" at bounding box center [26, 568] width 42 height 42
drag, startPoint x: 77, startPoint y: 557, endPoint x: 156, endPoint y: 530, distance: 84.0
click at [73, 557] on button "button" at bounding box center [73, 568] width 42 height 42
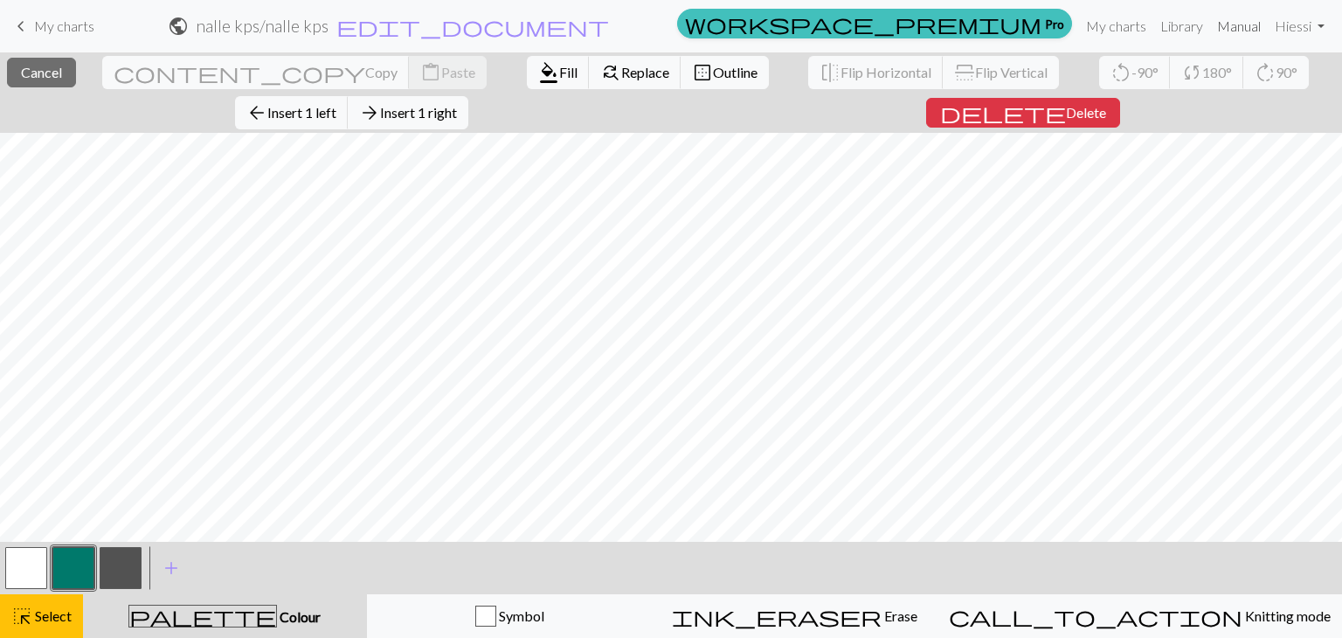
drag, startPoint x: 647, startPoint y: 101, endPoint x: 1251, endPoint y: 35, distance: 608.3
click at [940, 100] on span "delete" at bounding box center [1003, 112] width 126 height 24
click at [457, 104] on span "Insert 1 right" at bounding box center [418, 112] width 77 height 17
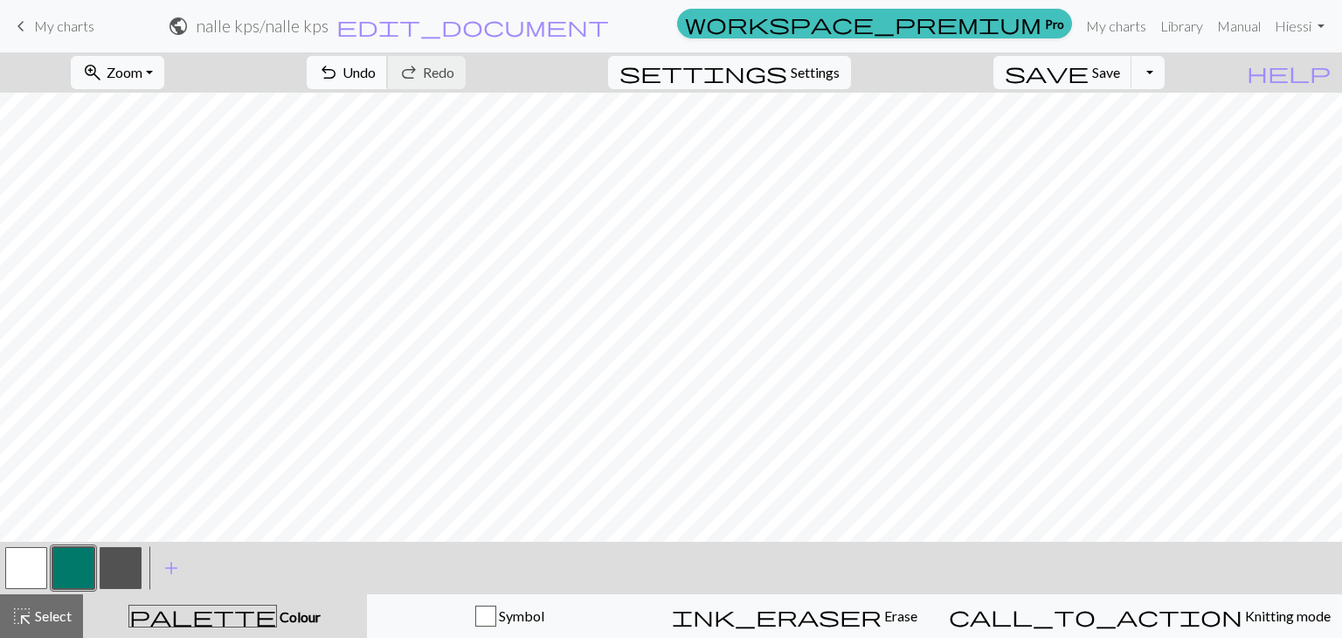
click at [339, 83] on span "undo" at bounding box center [328, 72] width 21 height 24
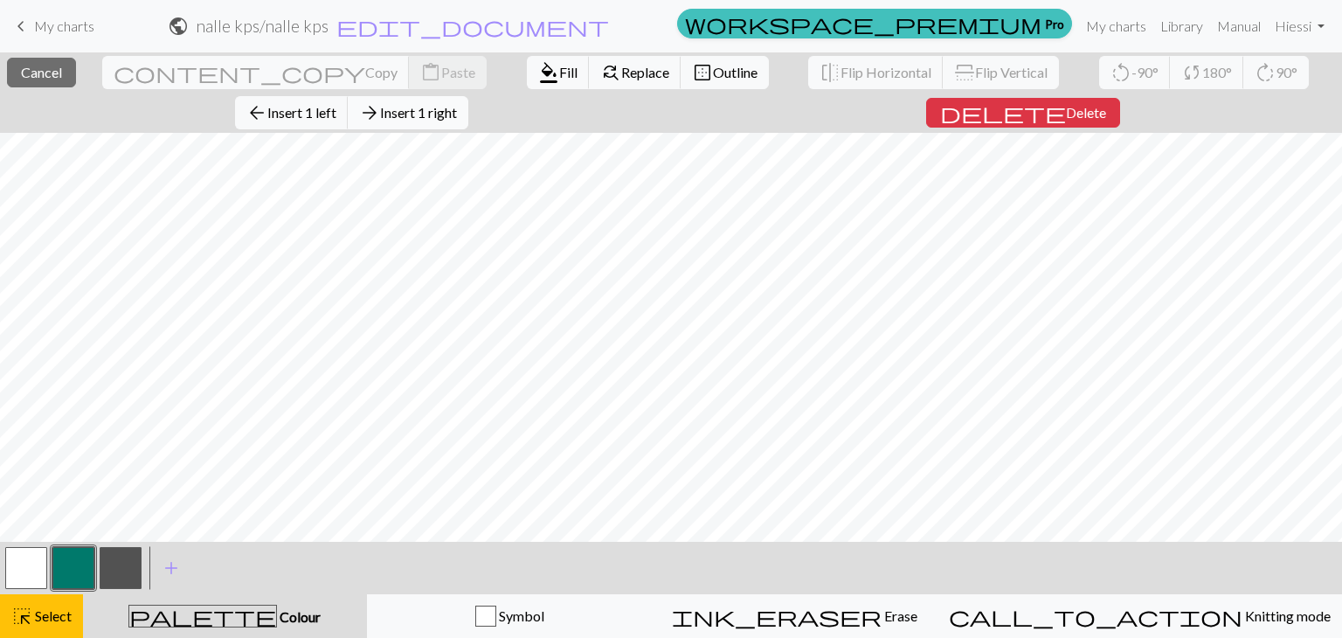
click at [457, 104] on span "Insert 1 right" at bounding box center [418, 112] width 77 height 17
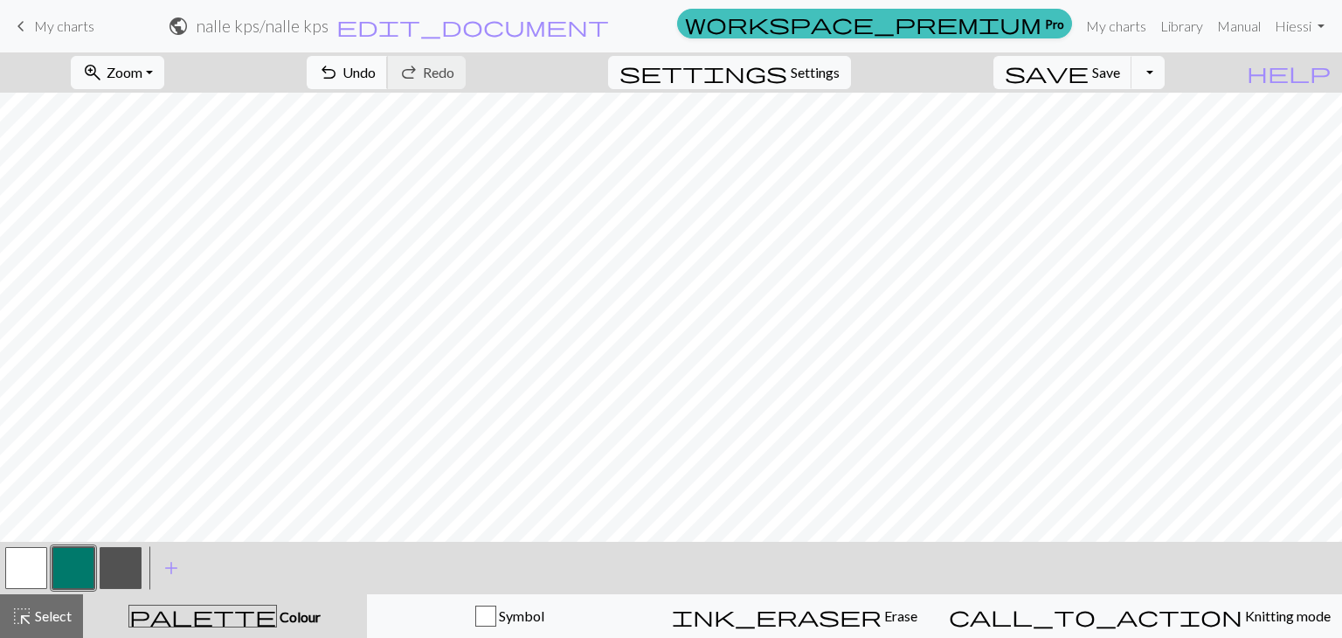
click at [376, 72] on span "Undo" at bounding box center [359, 72] width 33 height 17
click at [376, 70] on span "Undo" at bounding box center [359, 72] width 33 height 17
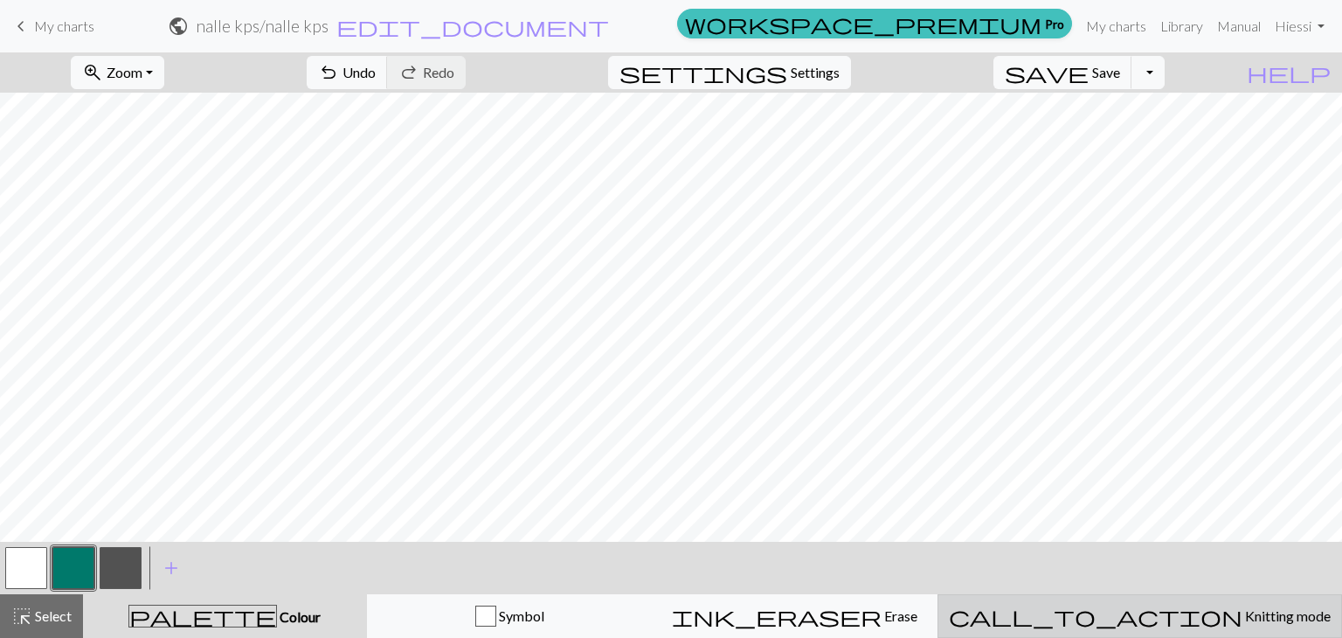
click at [1118, 606] on div "call_to_action Knitting mode Knitting mode" at bounding box center [1140, 616] width 382 height 21
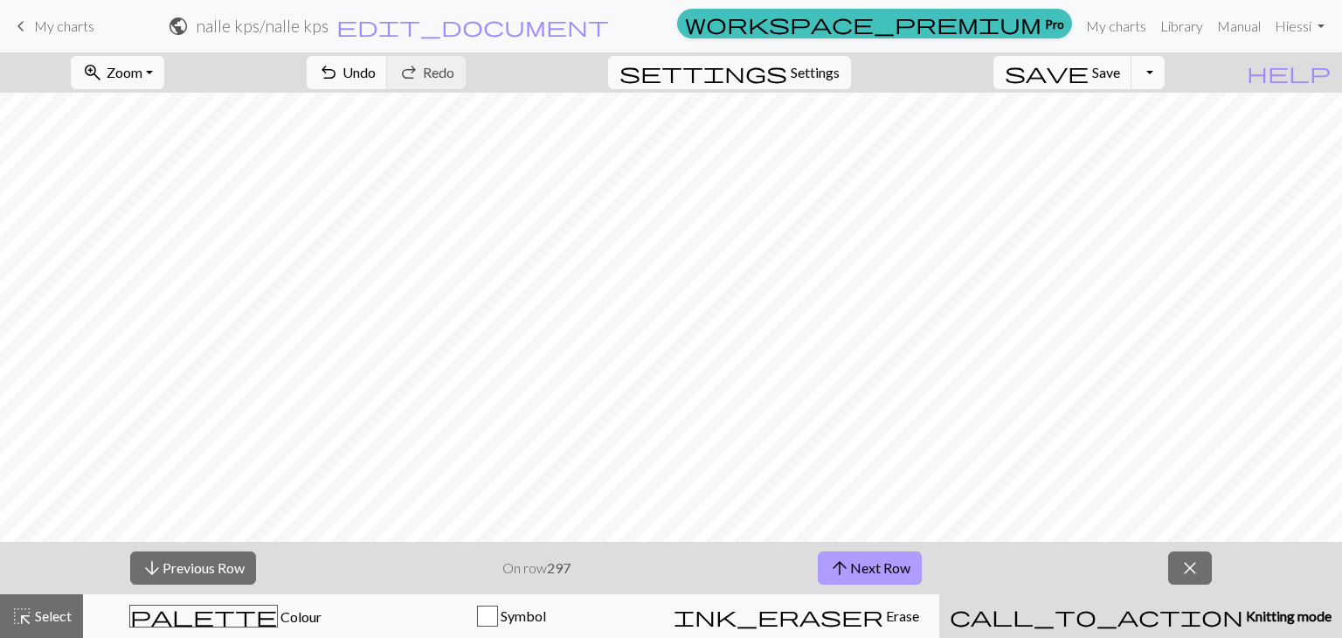
click at [907, 560] on button "arrow_upward Next Row" at bounding box center [870, 567] width 104 height 33
click at [208, 566] on button "arrow_downward Previous Row" at bounding box center [193, 567] width 126 height 33
click at [156, 575] on span "arrow_downward" at bounding box center [152, 568] width 21 height 24
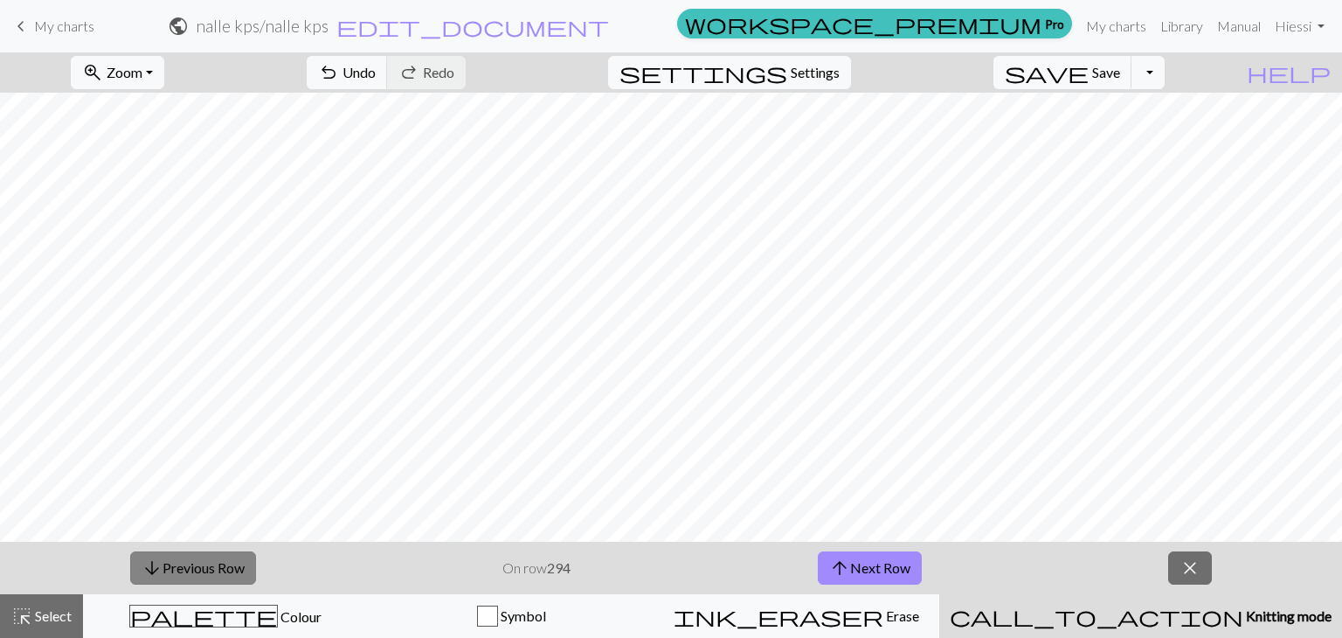
click at [156, 575] on span "arrow_downward" at bounding box center [152, 568] width 21 height 24
